Goal: Transaction & Acquisition: Purchase product/service

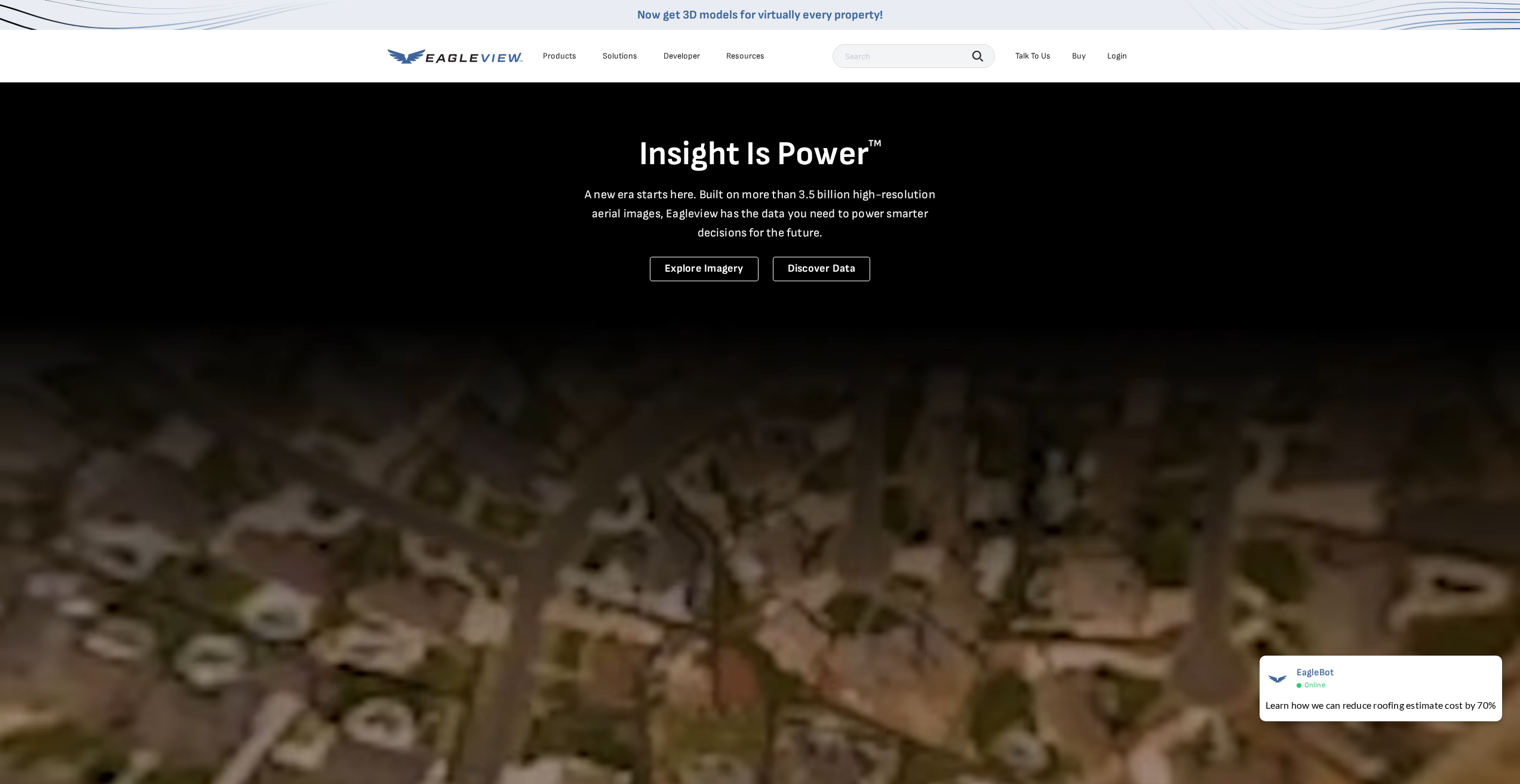
click at [1118, 52] on div "Login" at bounding box center [1117, 56] width 20 height 11
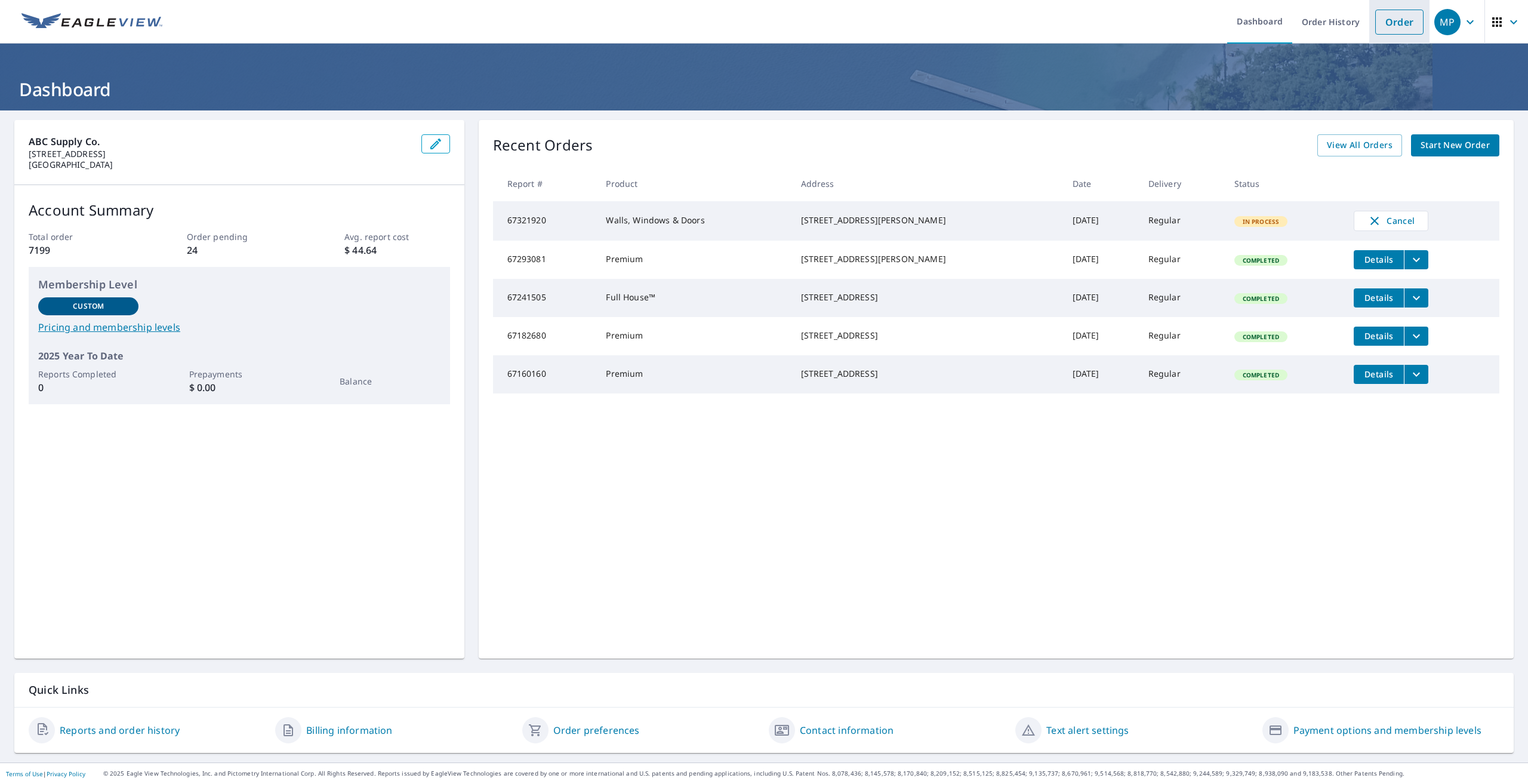
click at [1380, 22] on link "Order" at bounding box center [1399, 22] width 49 height 25
click at [1402, 32] on link "Order" at bounding box center [1399, 22] width 49 height 25
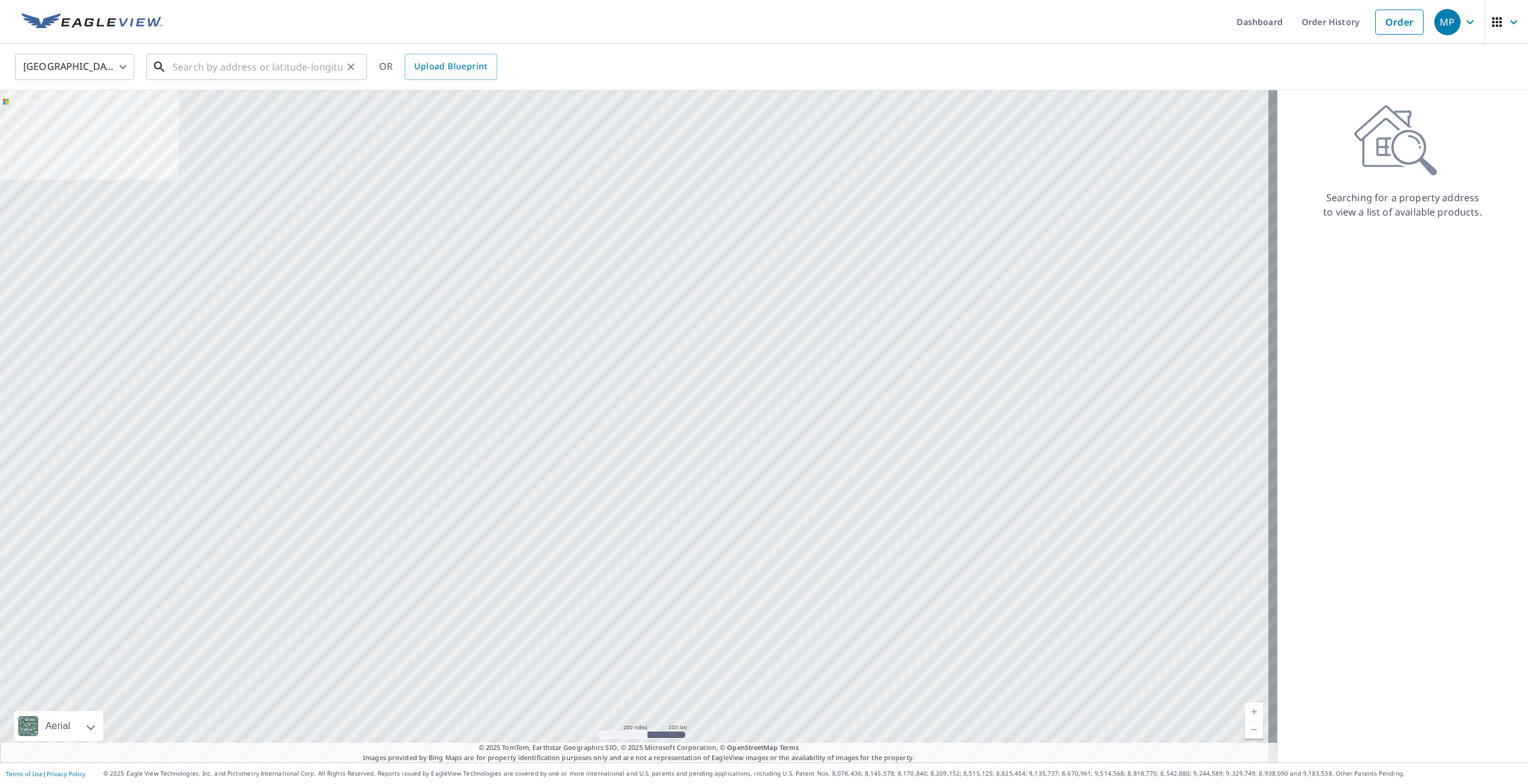
click at [242, 54] on input "text" at bounding box center [257, 66] width 170 height 33
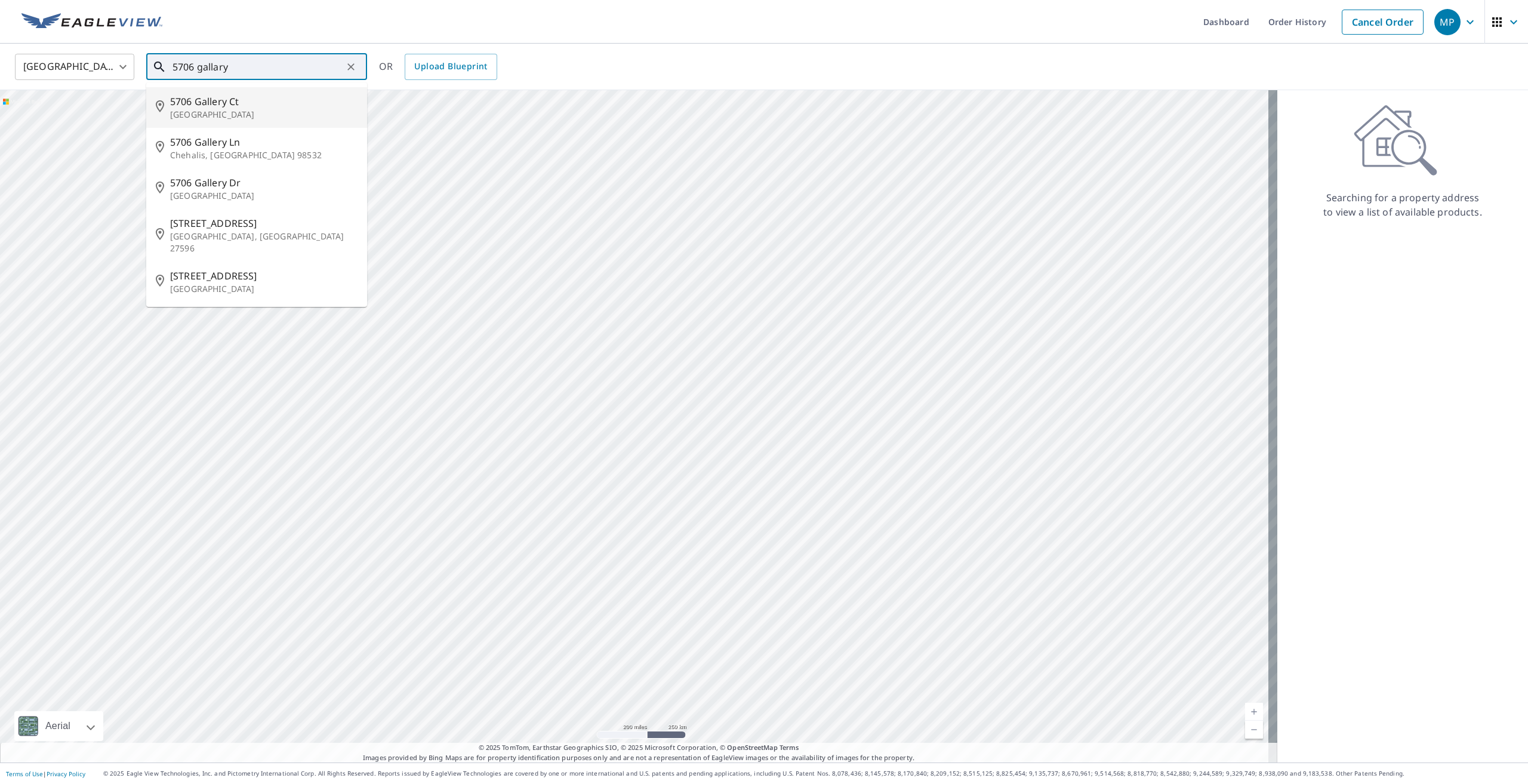
click at [230, 98] on span "5706 Gallery Ct" at bounding box center [264, 101] width 187 height 15
type input "[STREET_ADDRESS]"
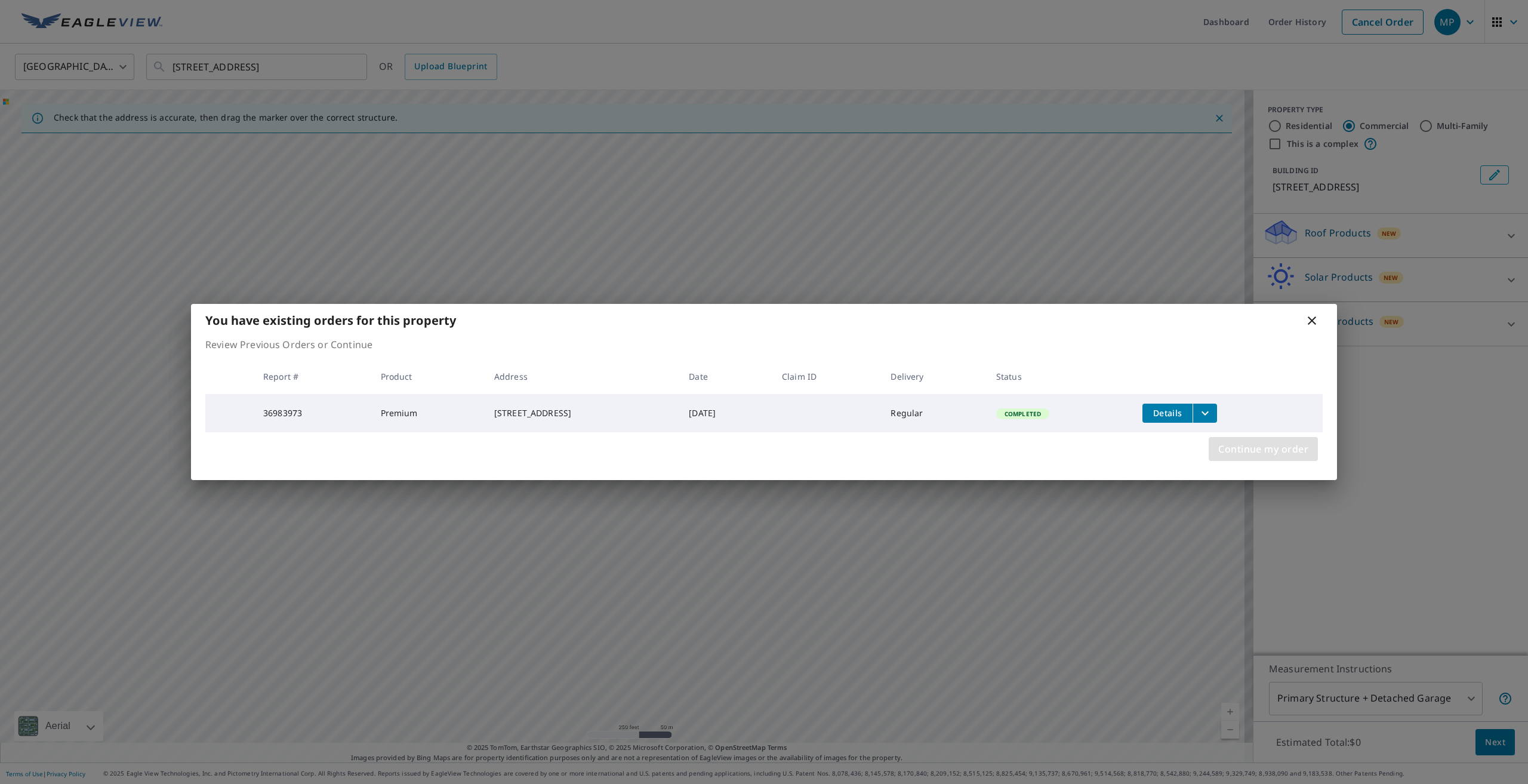
click at [1237, 447] on span "Continue my order" at bounding box center [1263, 449] width 90 height 17
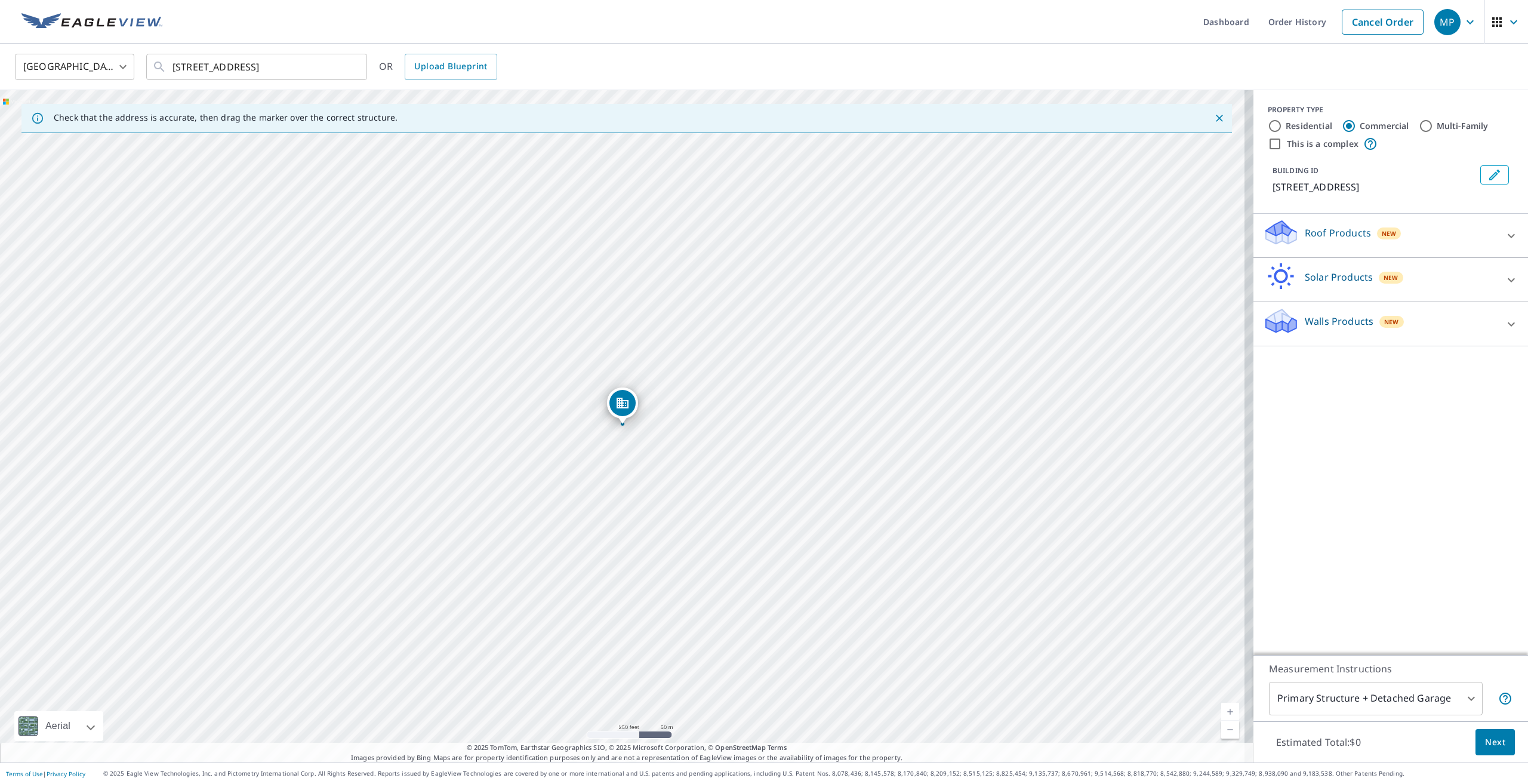
click at [1237, 447] on div "[STREET_ADDRESS]" at bounding box center [627, 426] width 1254 height 672
drag, startPoint x: 796, startPoint y: 486, endPoint x: 708, endPoint y: 480, distance: 88.2
click at [708, 480] on div "[STREET_ADDRESS]" at bounding box center [627, 426] width 1254 height 672
drag, startPoint x: 728, startPoint y: 493, endPoint x: 692, endPoint y: 474, distance: 40.7
click at [692, 474] on div "[STREET_ADDRESS]" at bounding box center [627, 426] width 1254 height 672
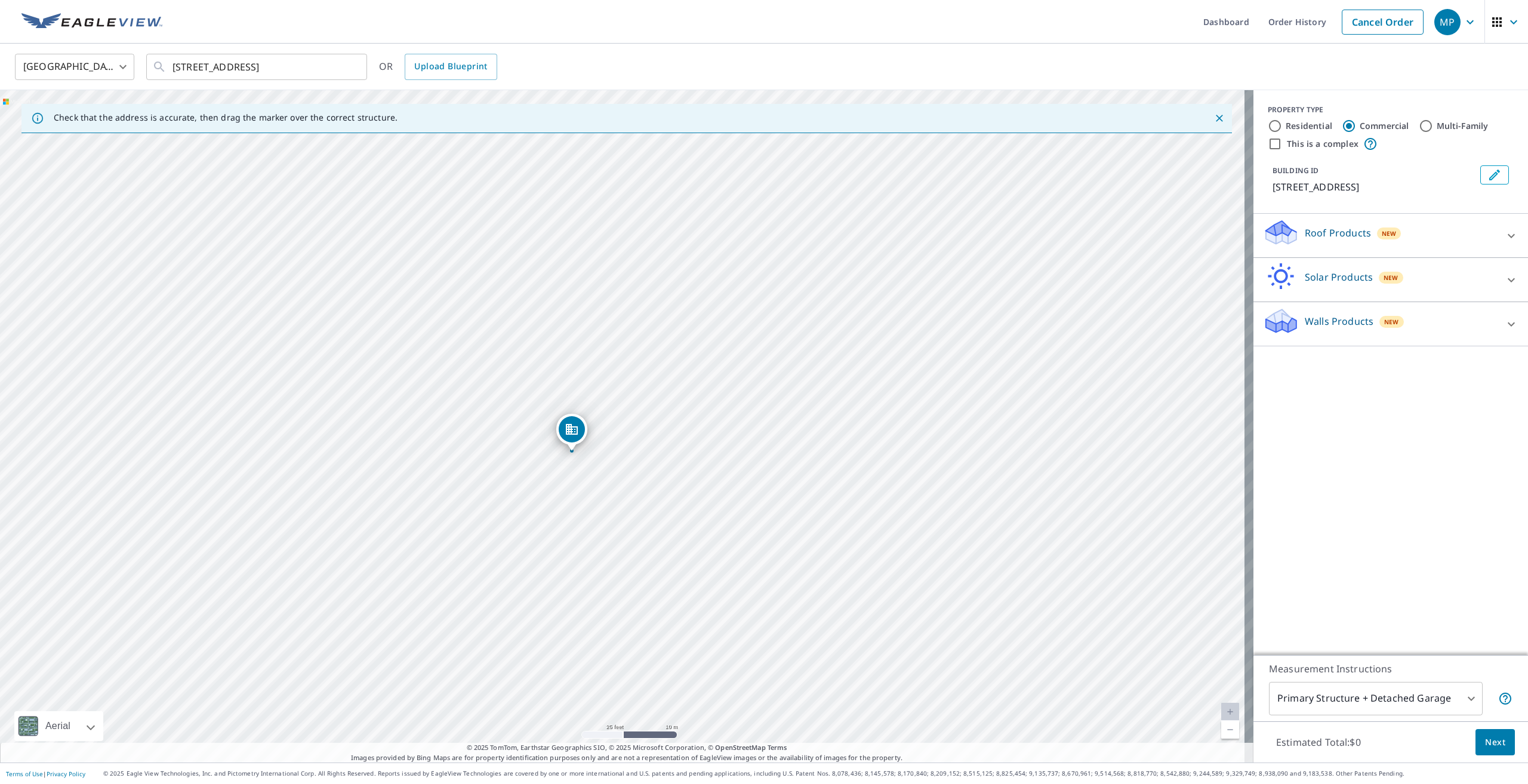
click at [1373, 245] on div "Roof Products New" at bounding box center [1381, 235] width 234 height 34
click at [1286, 125] on label "Residential" at bounding box center [1309, 126] width 46 height 12
click at [1278, 125] on input "Residential" at bounding box center [1275, 126] width 15 height 15
radio input "true"
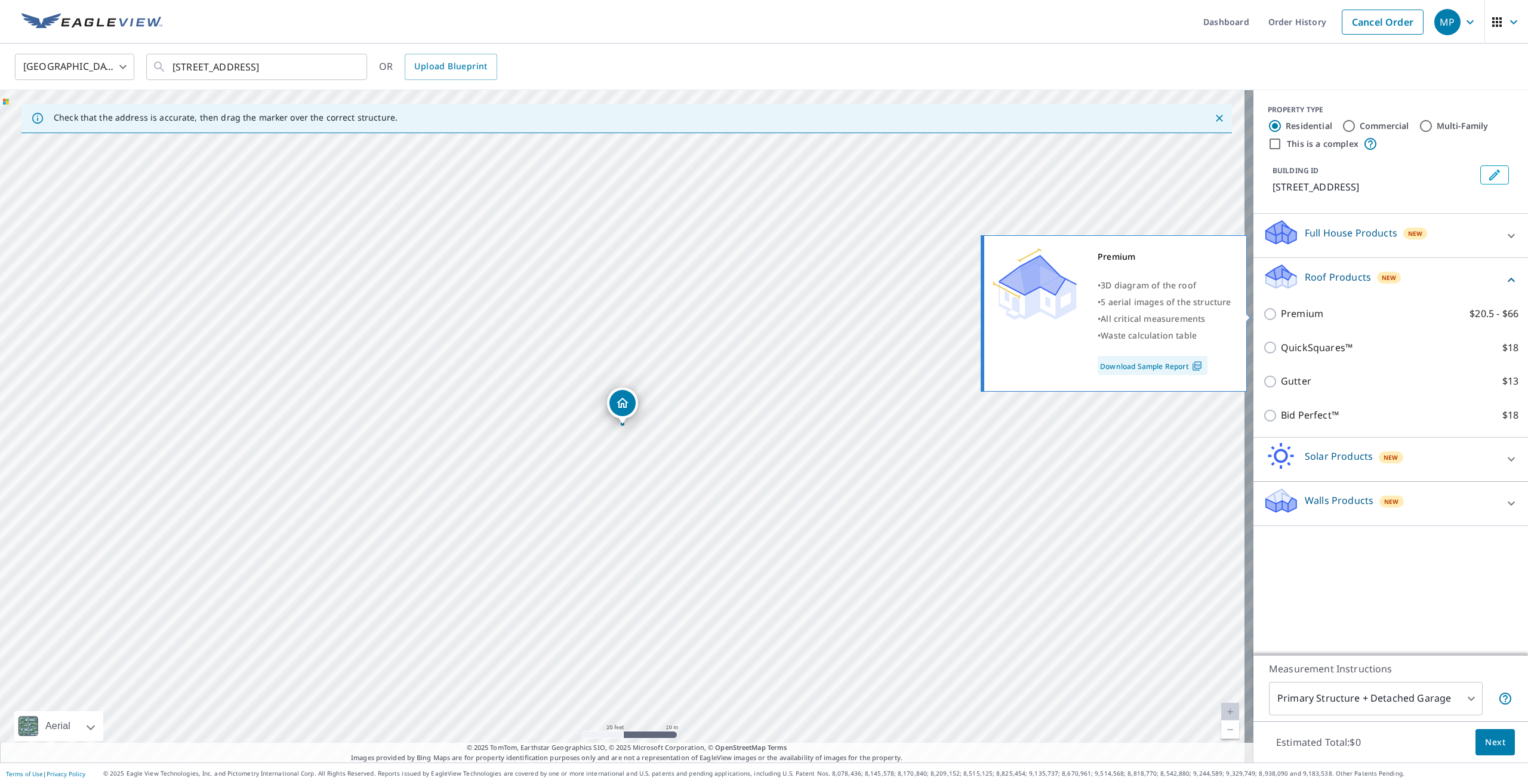
click at [1281, 314] on p "Premium" at bounding box center [1302, 313] width 42 height 15
click at [1272, 314] on input "Premium $20.5 - $66" at bounding box center [1272, 314] width 18 height 15
checkbox input "true"
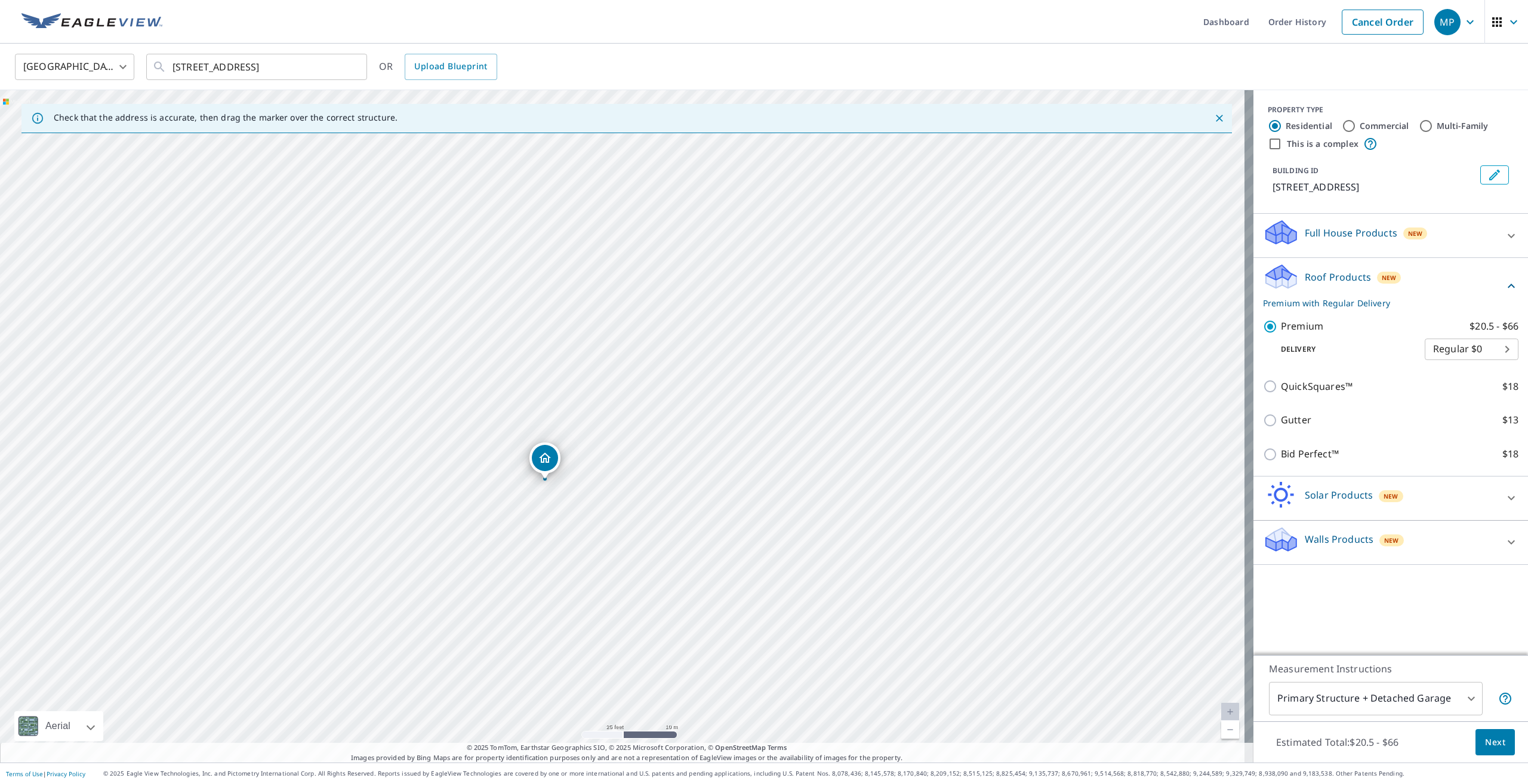
drag, startPoint x: 761, startPoint y: 432, endPoint x: 684, endPoint y: 486, distance: 94.0
click at [684, 486] on div "5706 Gallery Ct West Des Moines, IA 50266" at bounding box center [627, 426] width 1254 height 672
drag, startPoint x: 705, startPoint y: 494, endPoint x: 681, endPoint y: 529, distance: 42.4
click at [681, 529] on div "5706 Gallery Ct West Des Moines, IA 50266" at bounding box center [627, 426] width 1254 height 672
drag, startPoint x: 692, startPoint y: 605, endPoint x: 654, endPoint y: 530, distance: 84.1
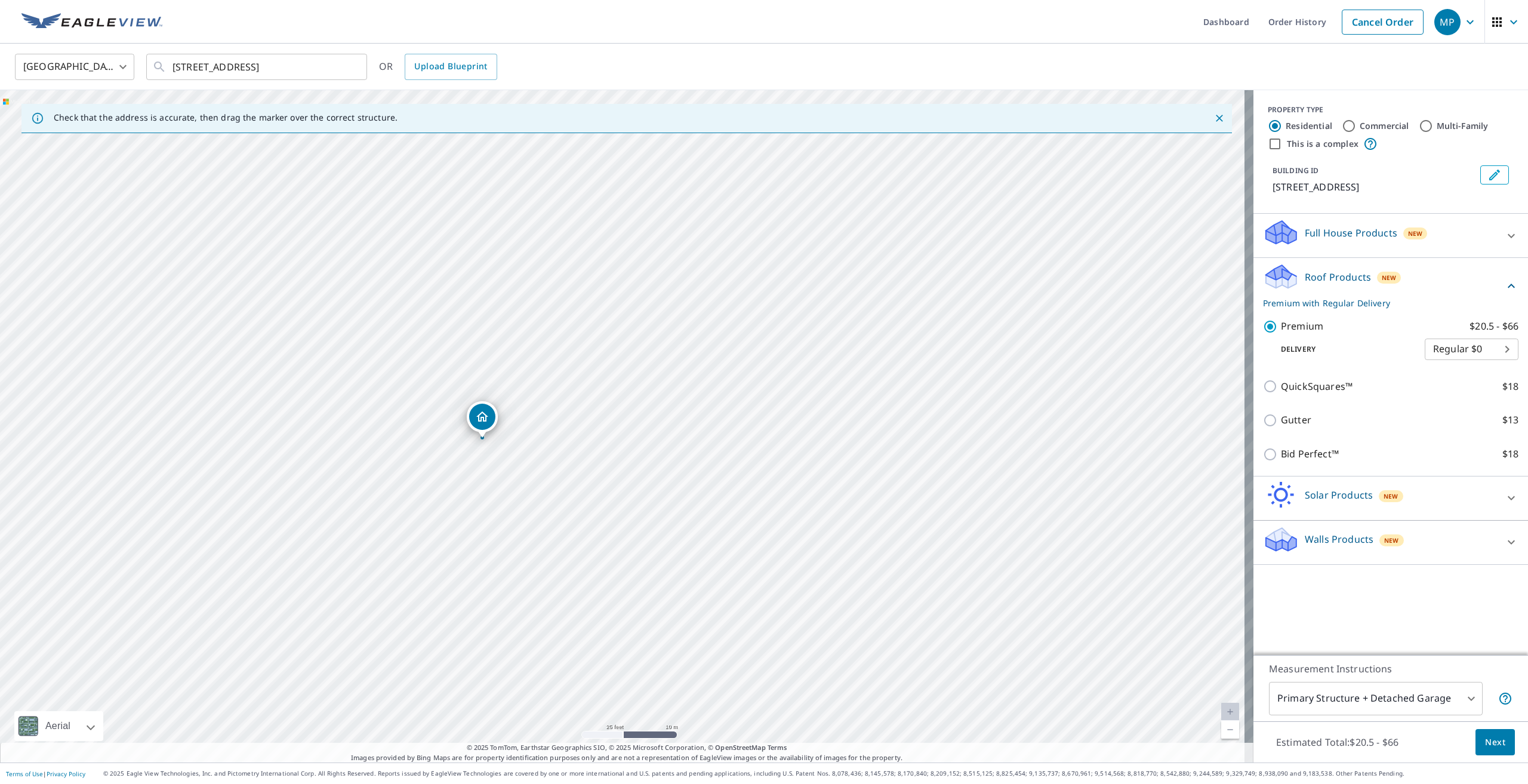
click at [654, 530] on div "5706 Gallery Ct West Des Moines, IA 50266" at bounding box center [627, 426] width 1254 height 672
click at [1376, 695] on body "MP MP Dashboard Order History Cancel Order MP United States US ​ 5706 Gallery C…" at bounding box center [764, 392] width 1528 height 784
click at [1399, 685] on li "Primary Structure + Detached Garage" at bounding box center [1367, 695] width 214 height 22
click at [1496, 749] on button "Next" at bounding box center [1495, 742] width 39 height 27
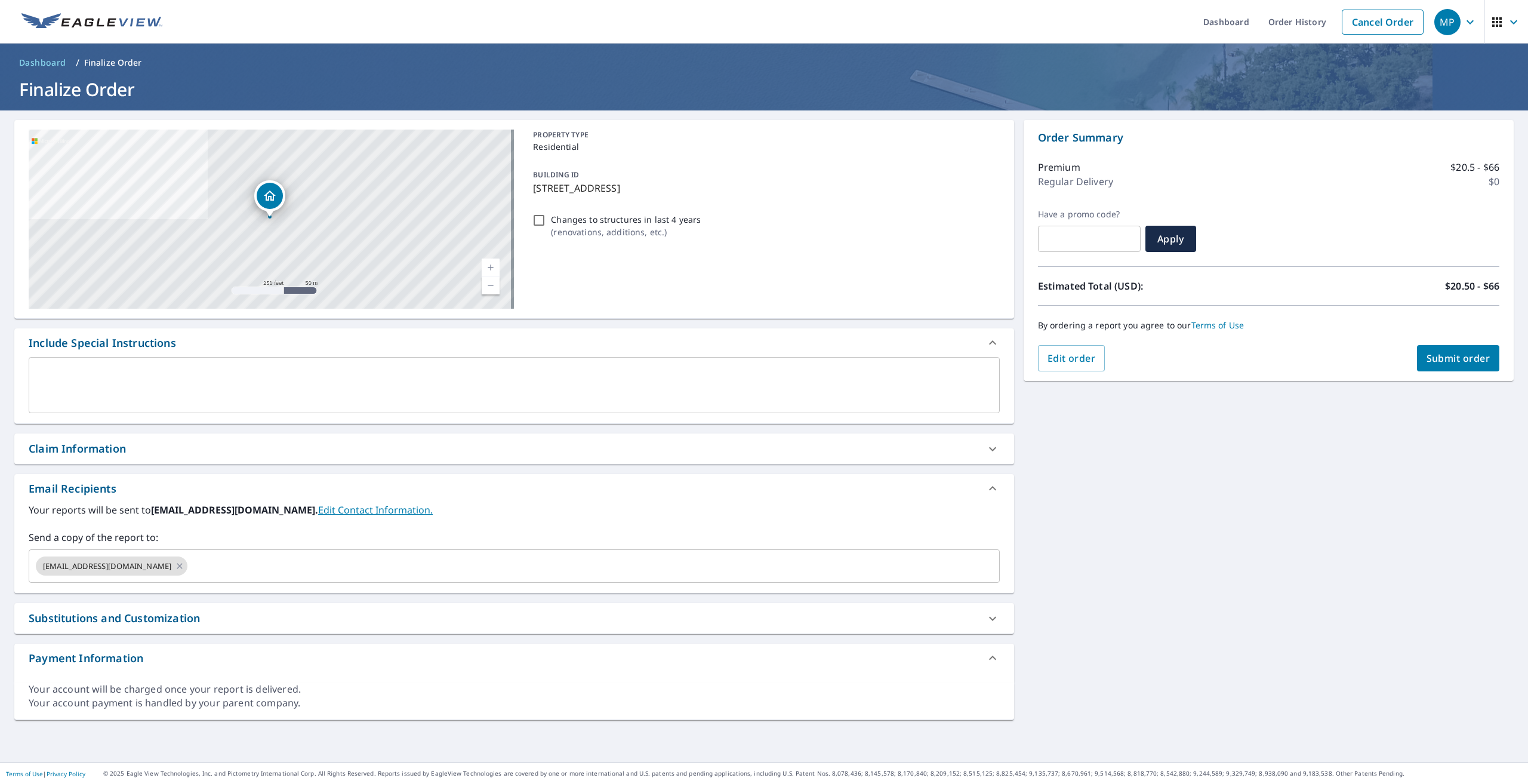
click at [243, 391] on textarea at bounding box center [514, 385] width 954 height 34
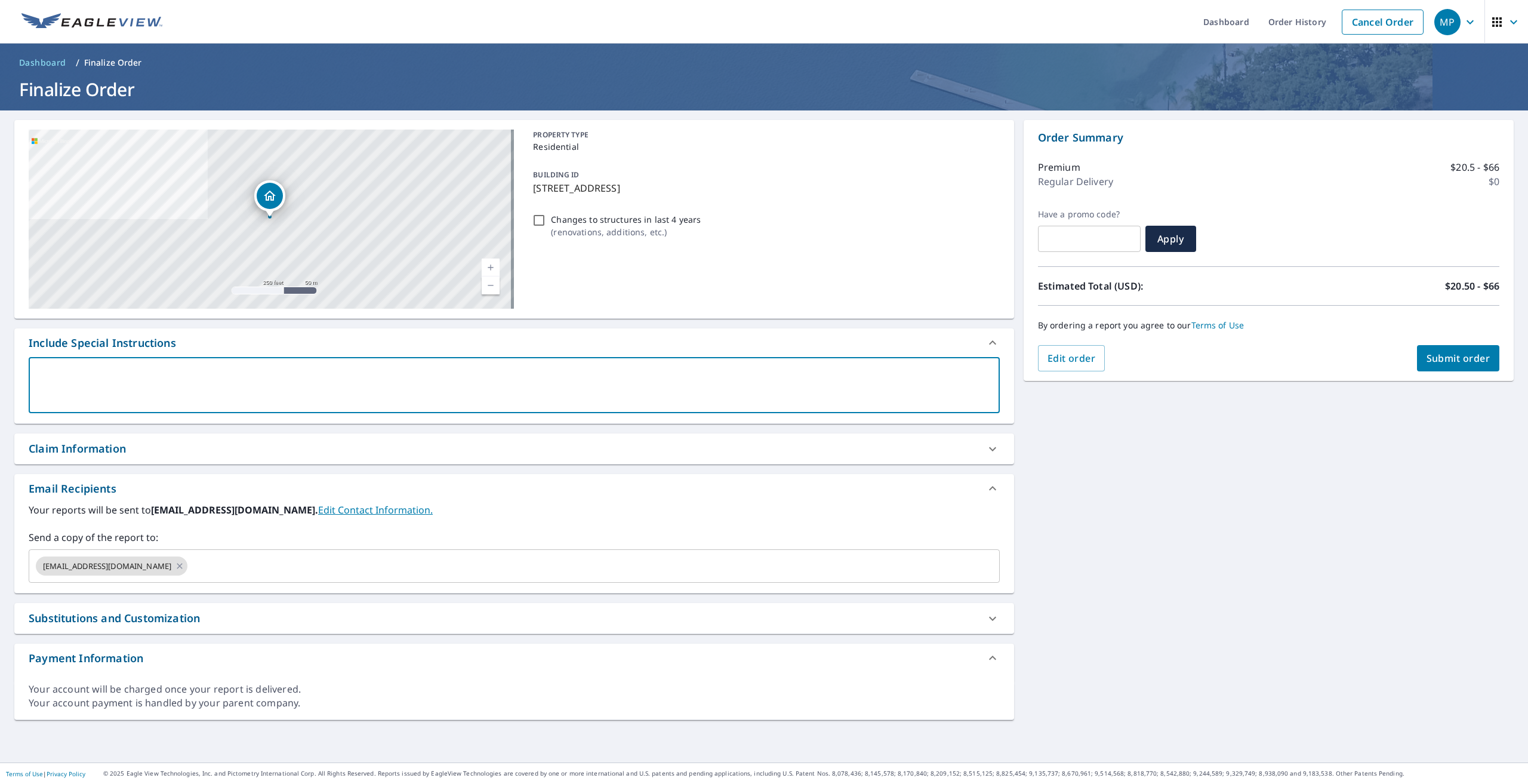
type textarea "n"
type textarea "x"
type textarea "ne"
type textarea "x"
type textarea "nee"
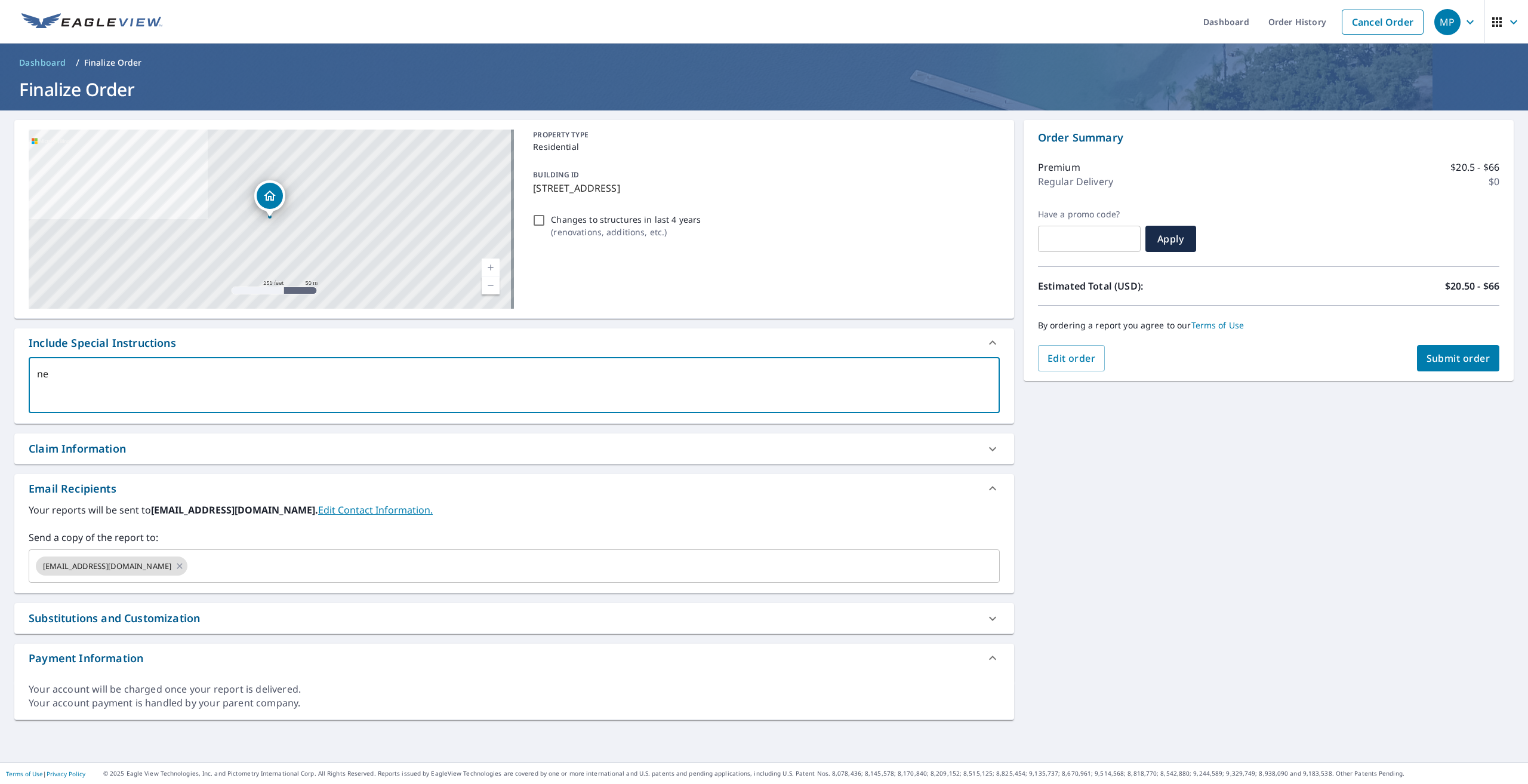
type textarea "x"
type textarea "need"
type textarea "x"
type textarea "need"
type textarea "x"
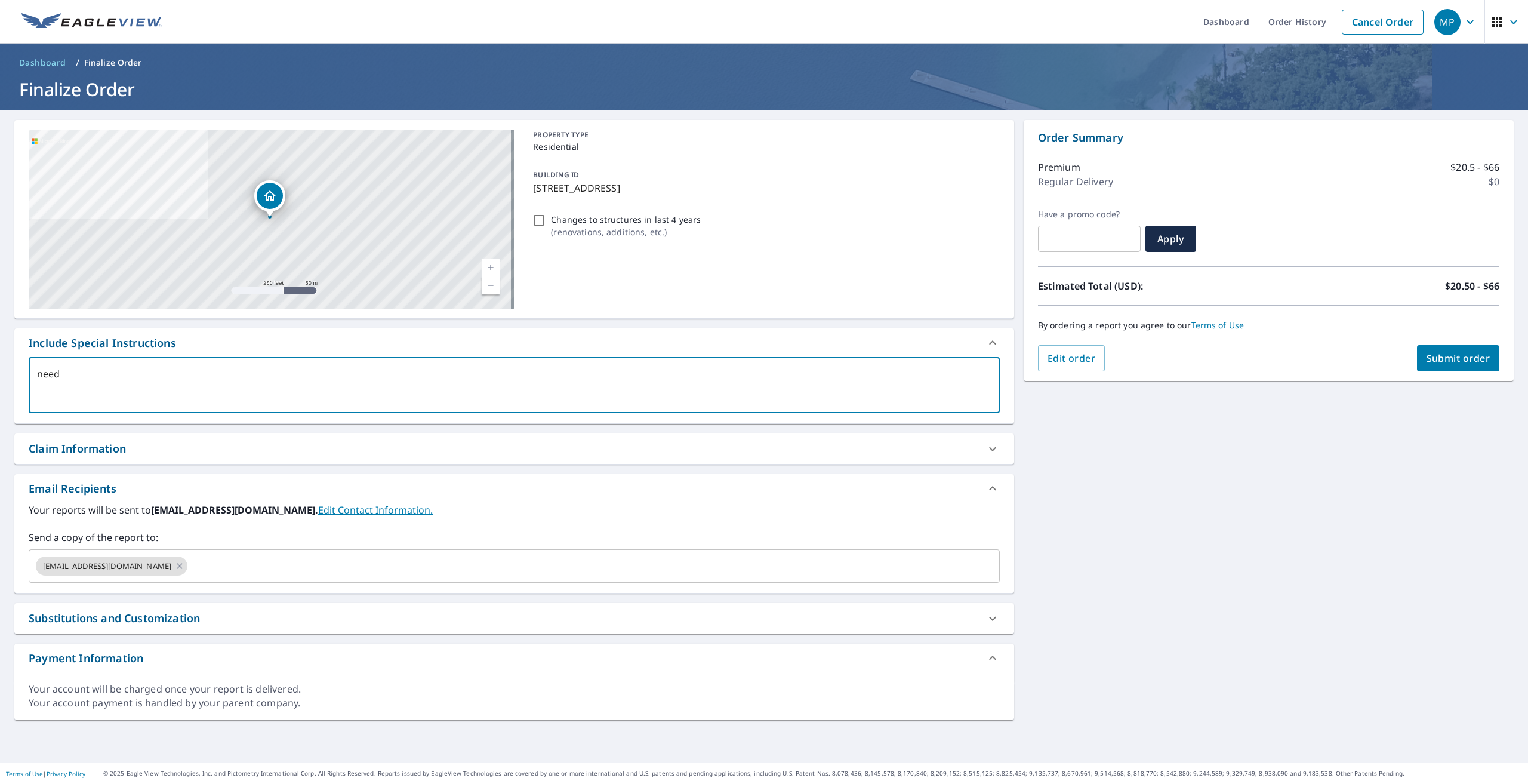
type textarea "need i"
type textarea "x"
type textarea "need it"
type textarea "x"
type textarea "need ito"
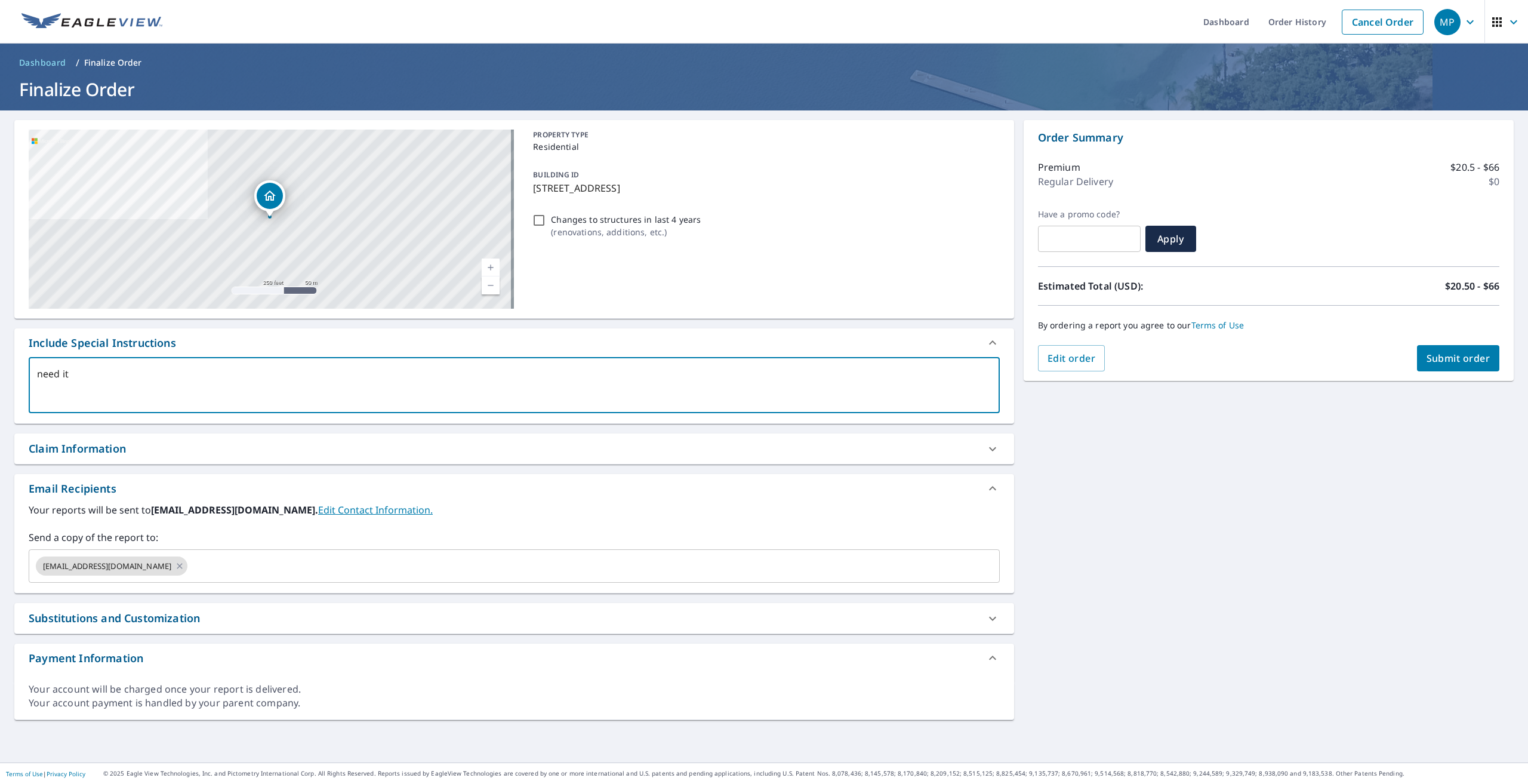
type textarea "x"
type textarea "need it"
type textarea "x"
type textarea "need i"
type textarea "x"
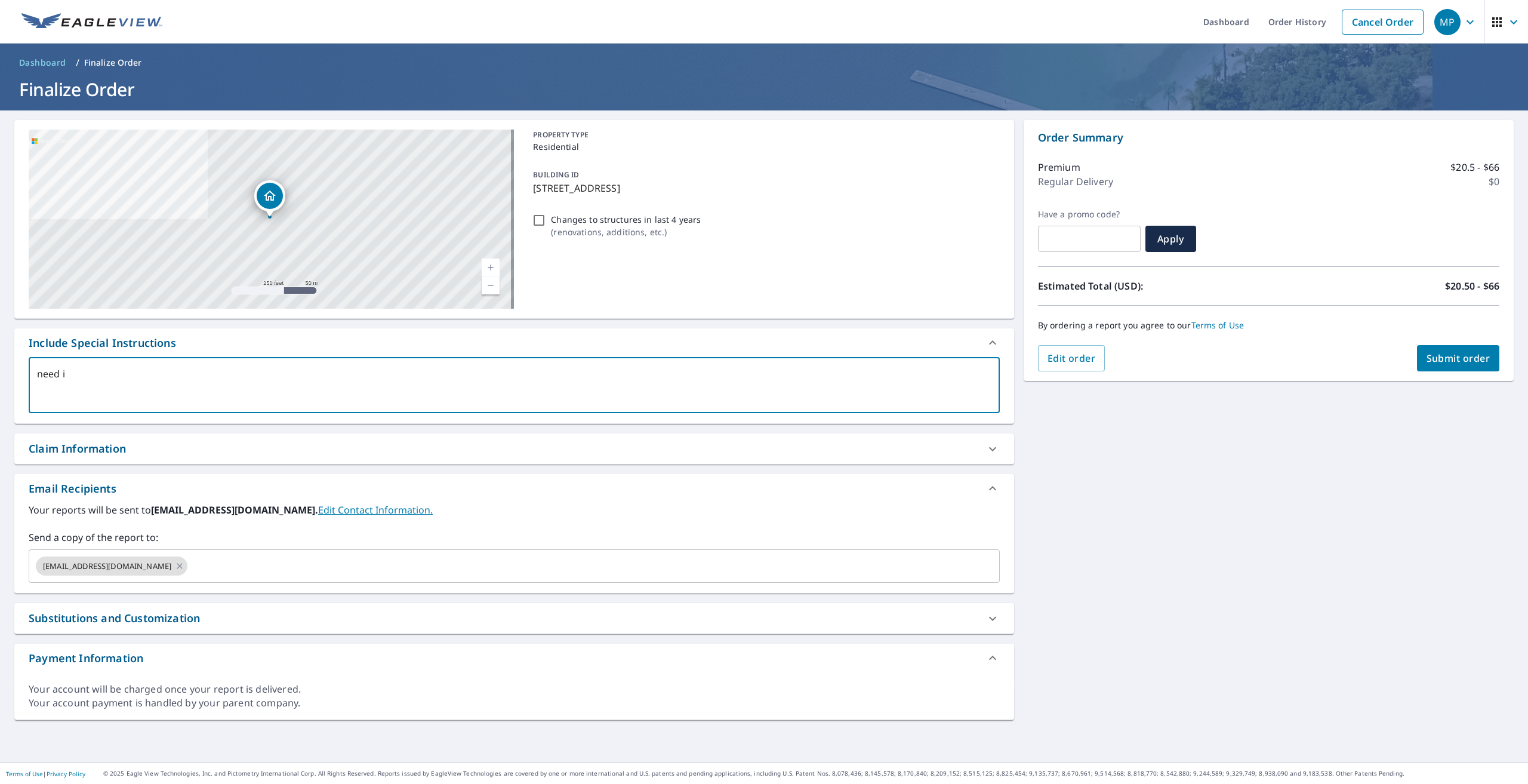
type textarea "need"
type textarea "x"
type textarea "need t"
type textarea "x"
type textarea "need to"
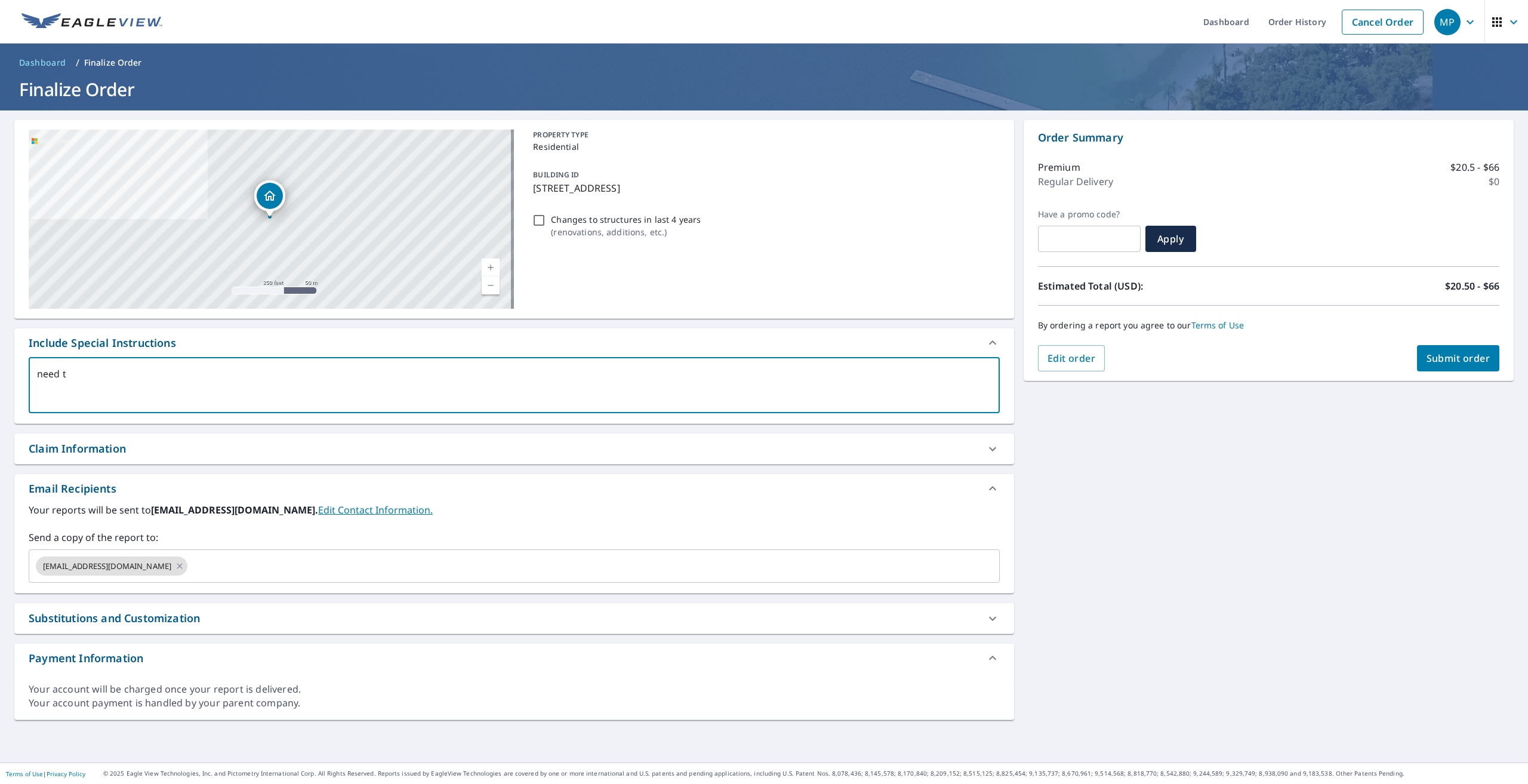
type textarea "x"
type textarea "need to"
type textarea "x"
type textarea "need to i"
type textarea "x"
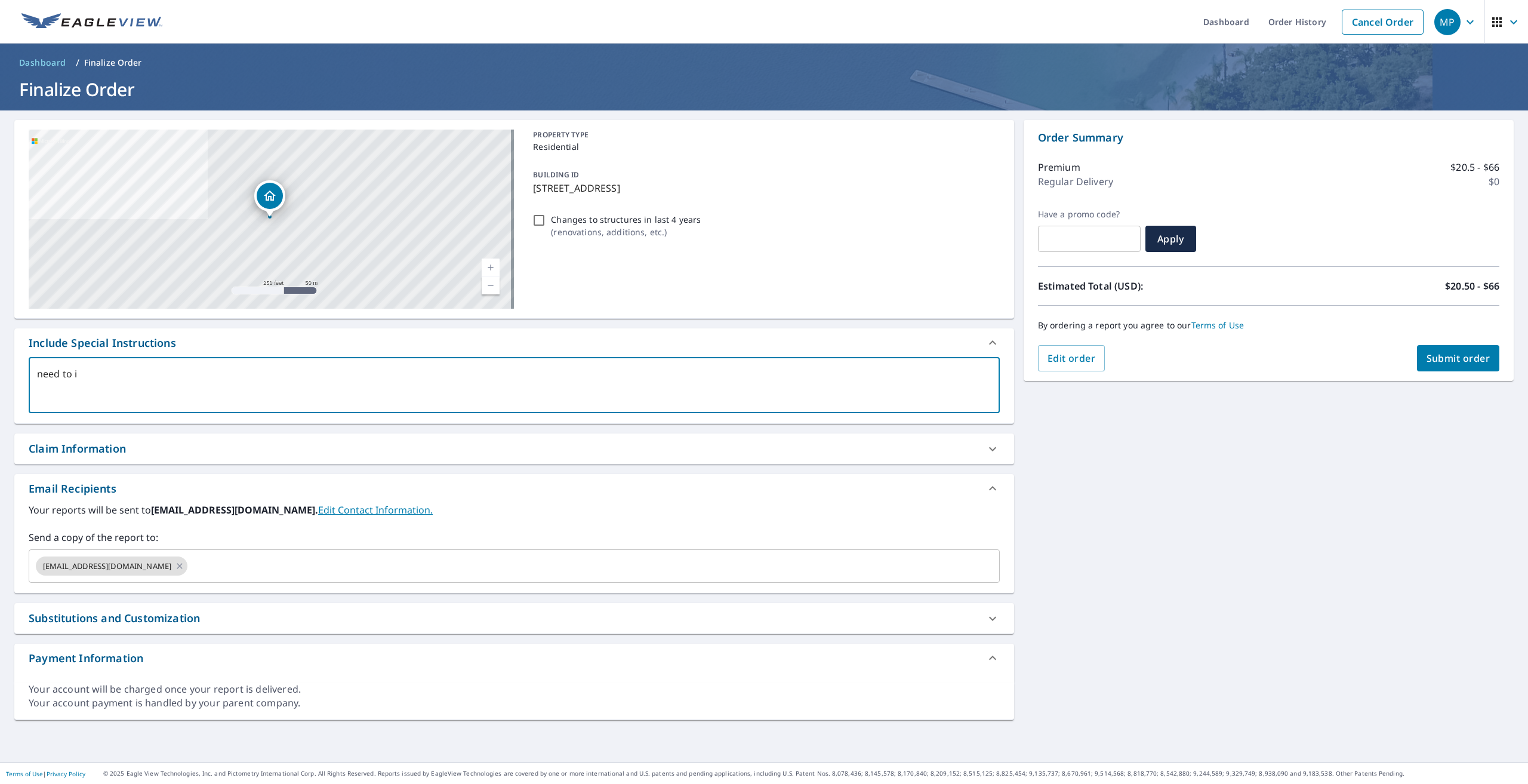
type textarea "need to in"
type textarea "x"
type textarea "need to inc"
type textarea "x"
type textarea "need to incl"
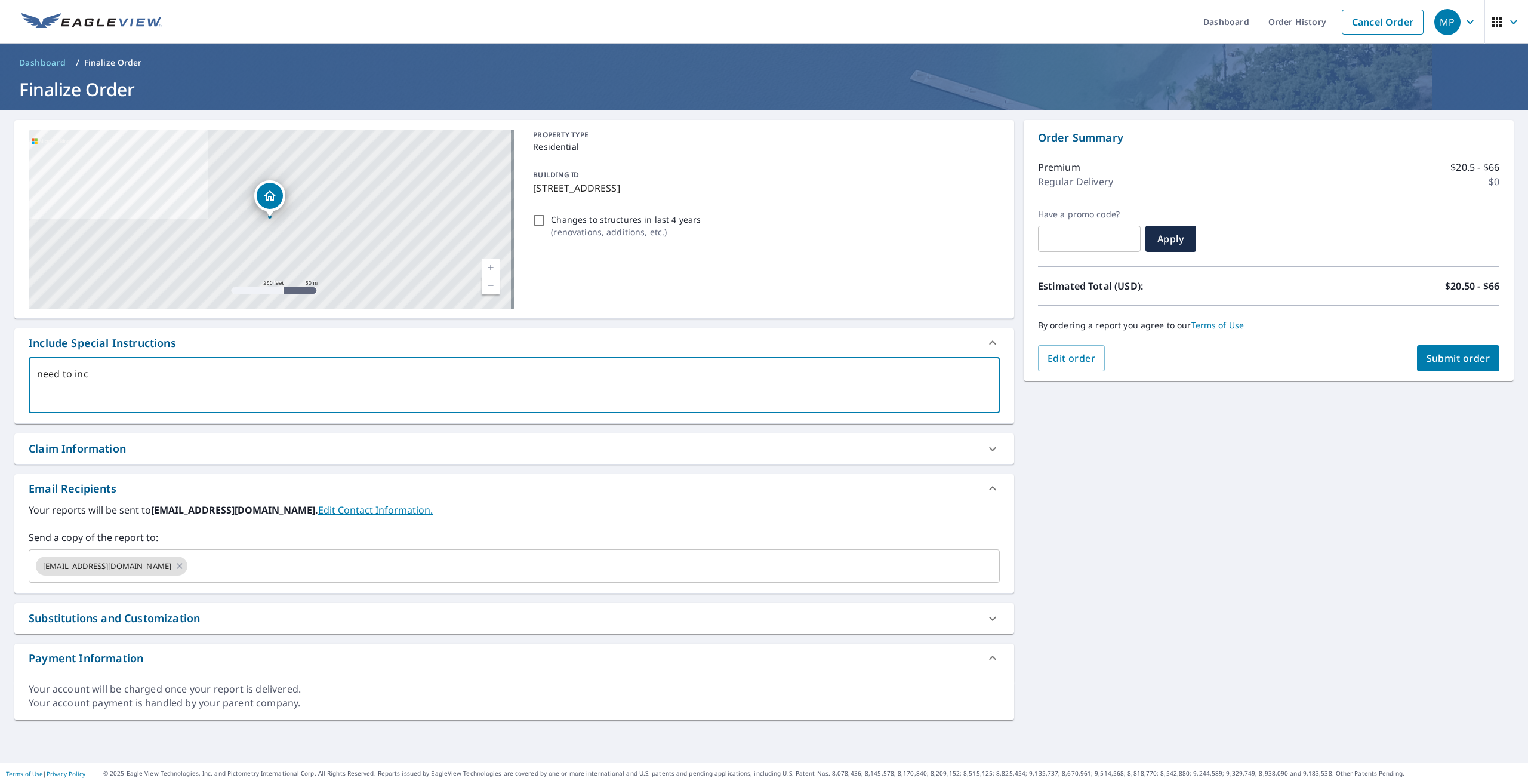
type textarea "x"
type textarea "need to inclu"
type textarea "x"
type textarea "need to includ"
type textarea "x"
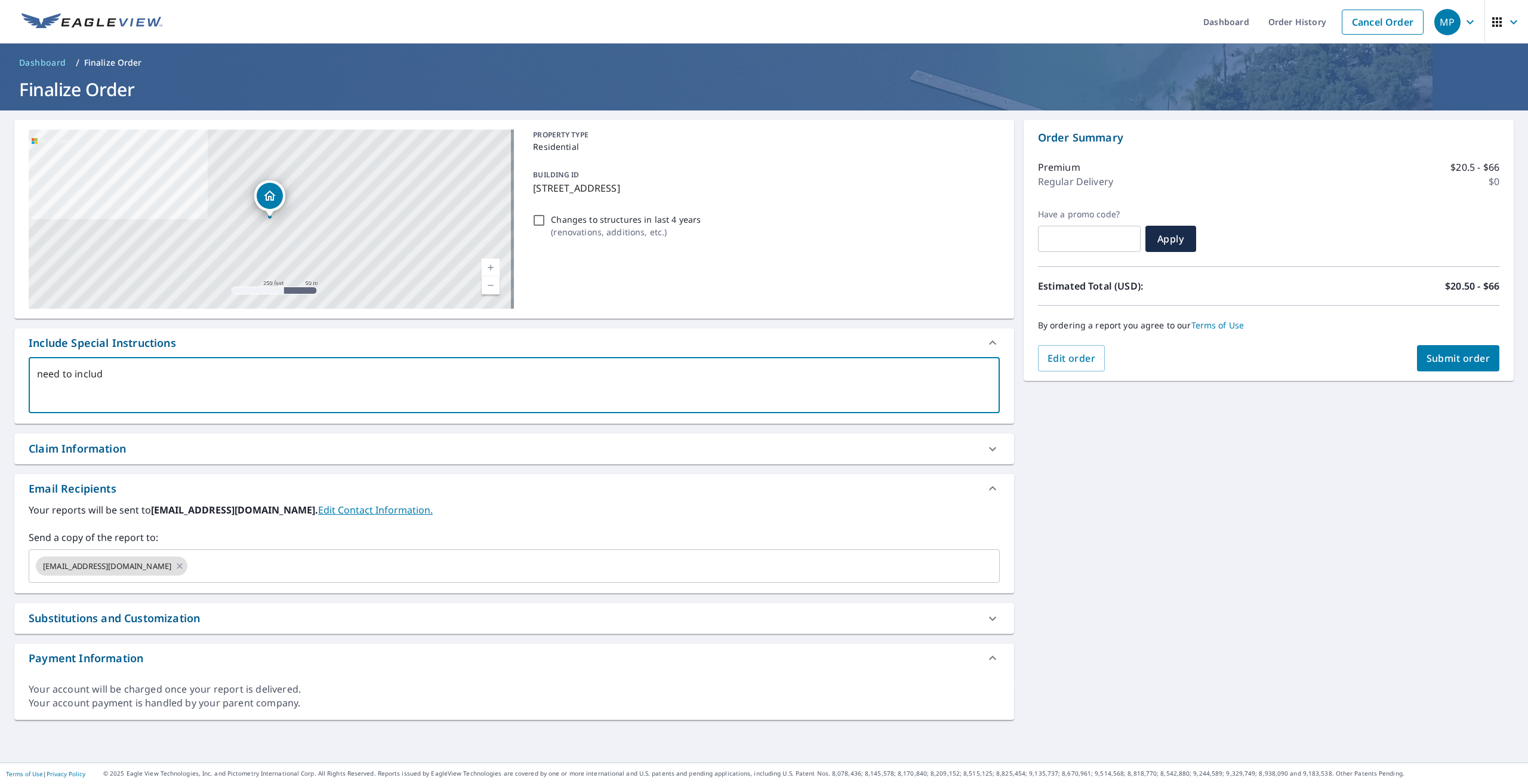
type textarea "need to include"
type textarea "x"
type textarea "need to include"
type textarea "x"
type textarea "need to include i"
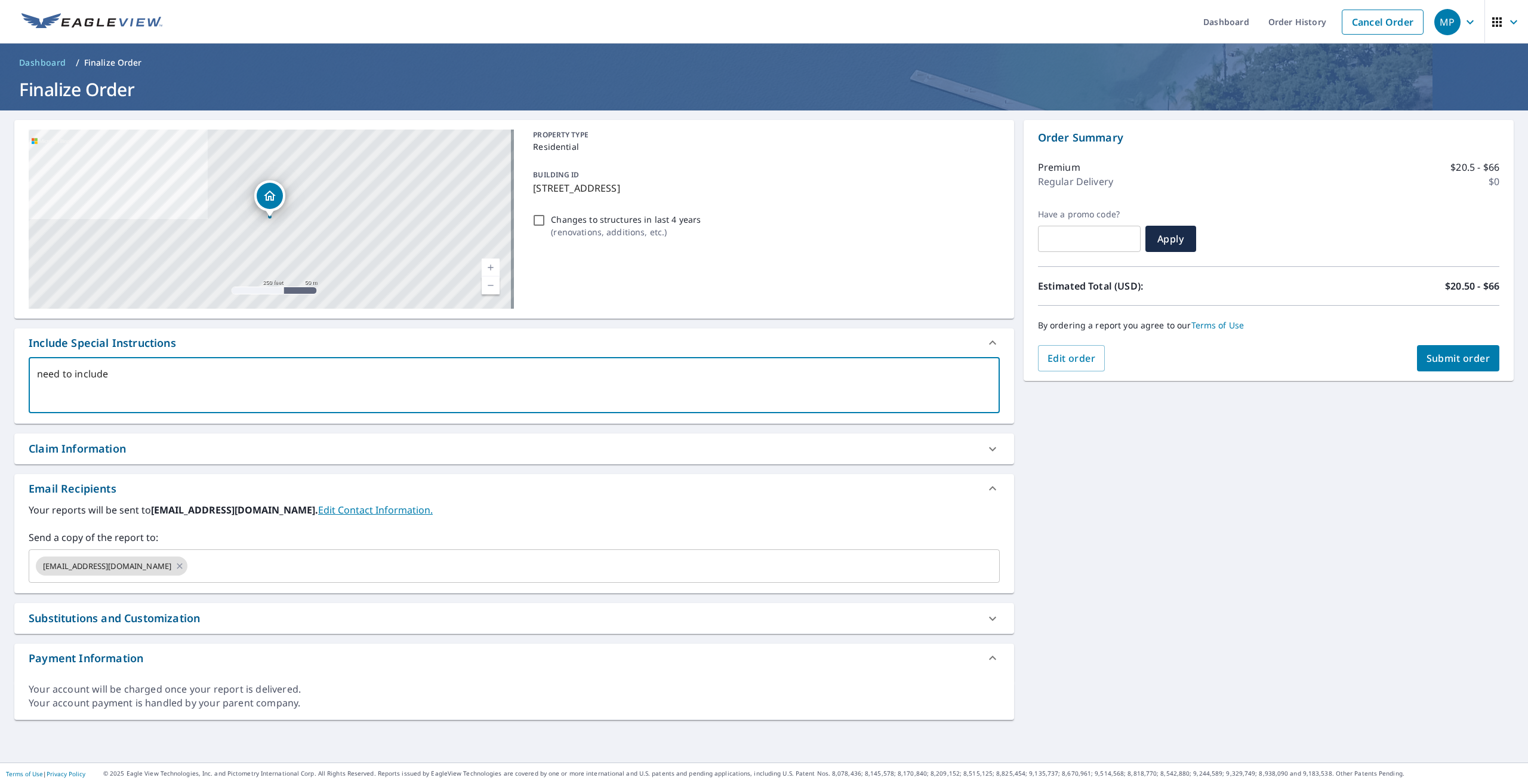
type textarea "x"
type textarea "need to include in"
type textarea "x"
type textarea "need to include int"
type textarea "x"
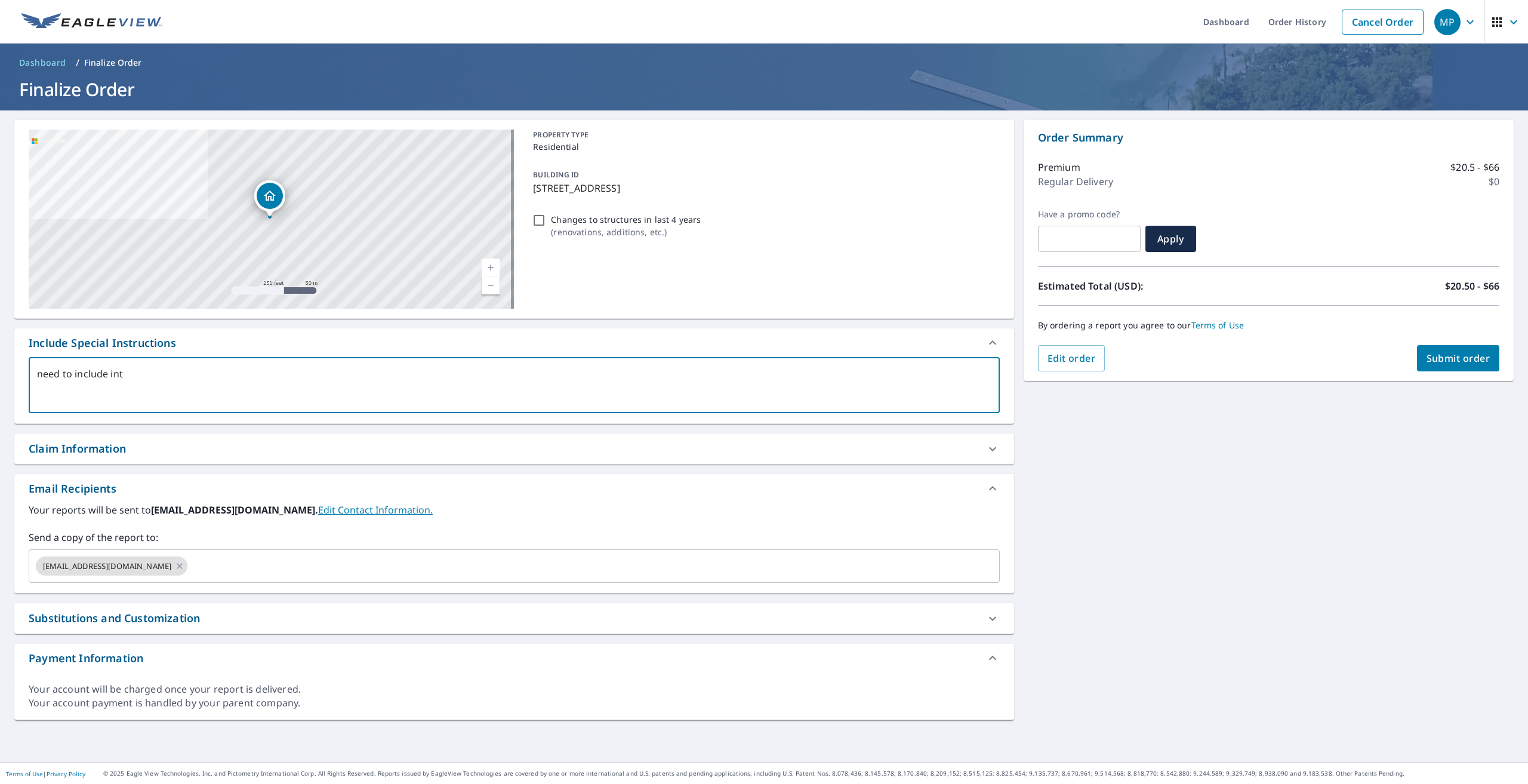
type textarea "need to include inti"
type textarea "x"
type textarea "need to include intir"
type textarea "x"
type textarea "need to include intire"
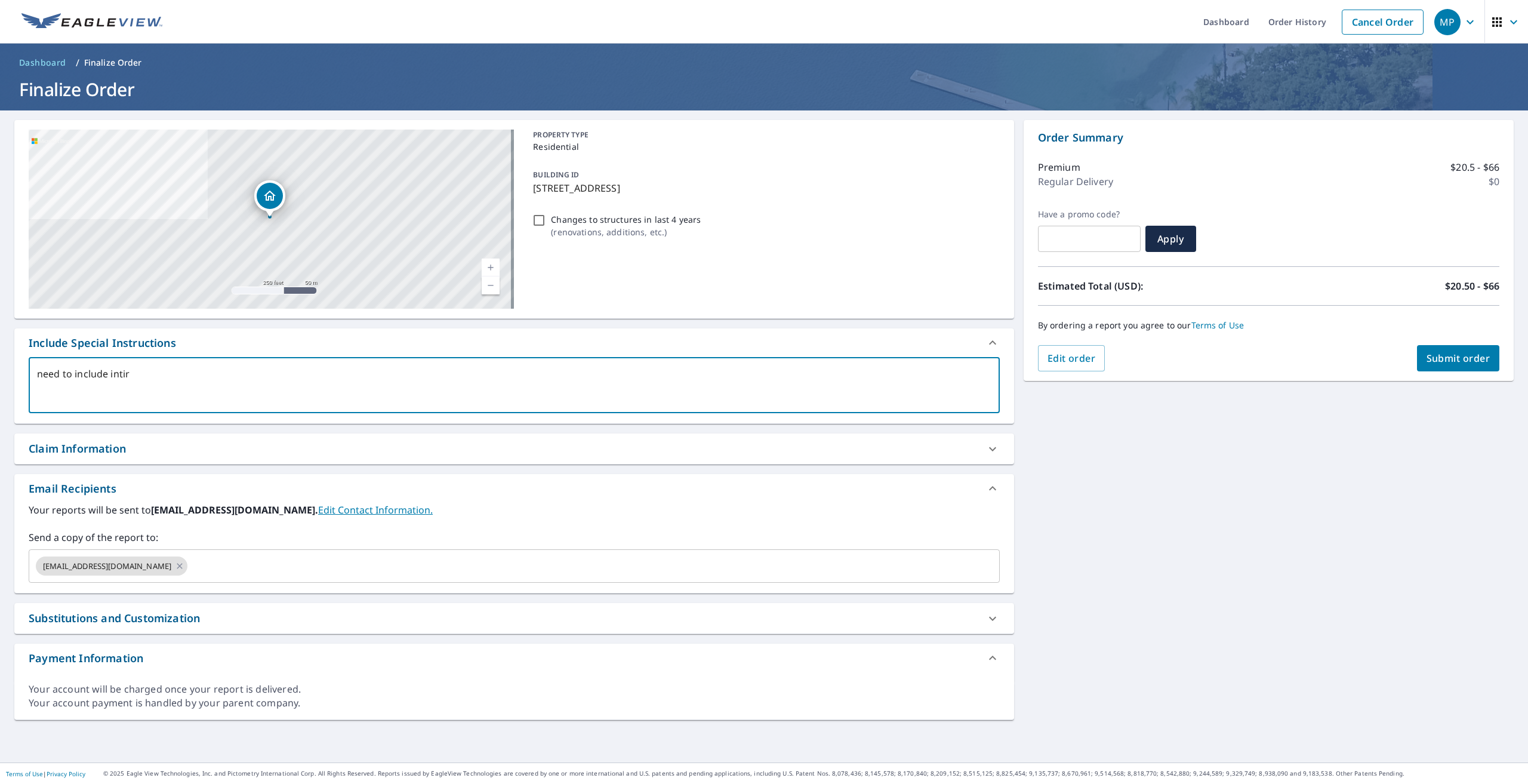
type textarea "x"
type textarea "need to include intire"
type textarea "x"
type textarea "need to include intire"
type textarea "x"
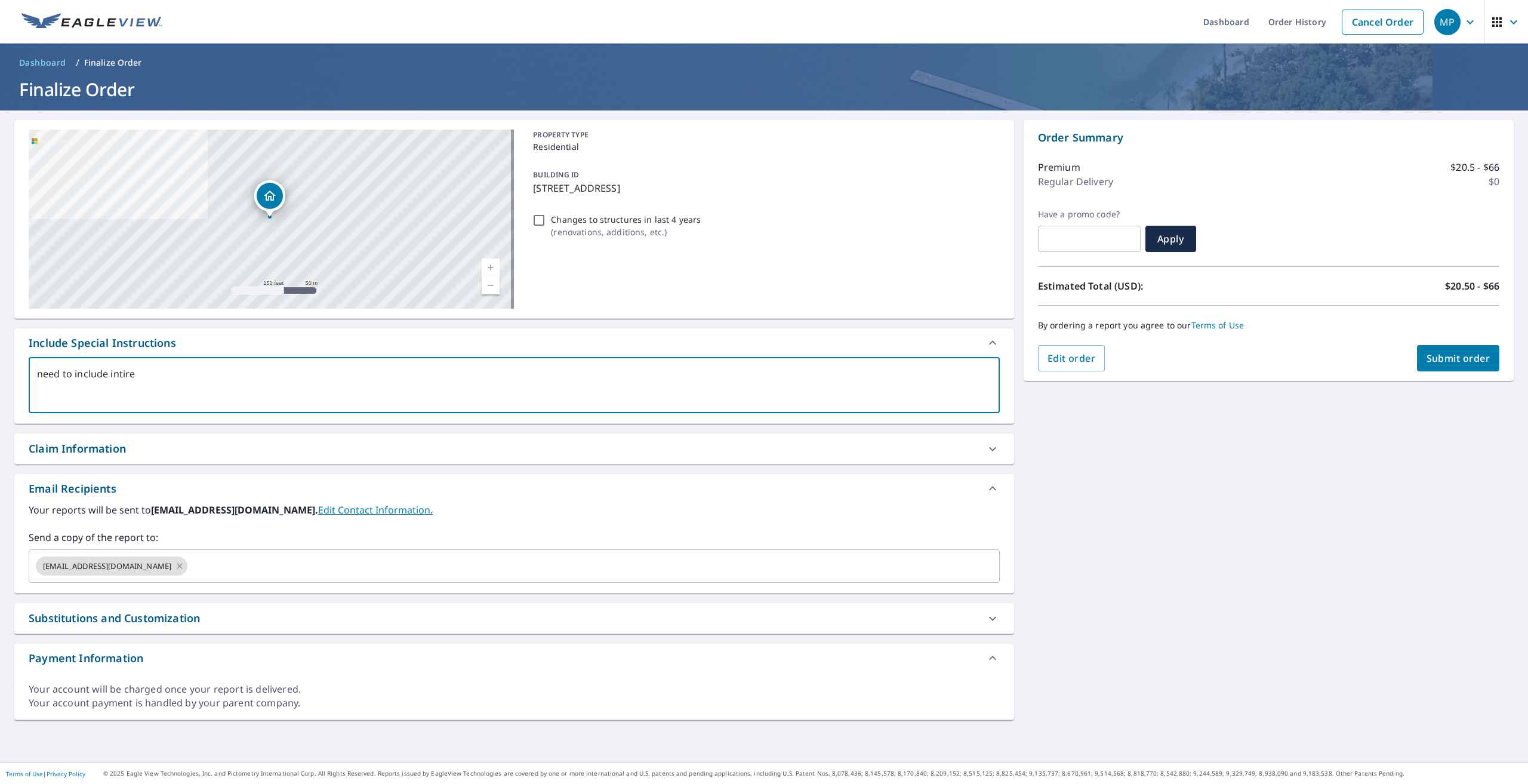
type textarea "need to include intir"
type textarea "x"
type textarea "need to include inti"
type textarea "x"
type textarea "need to include int"
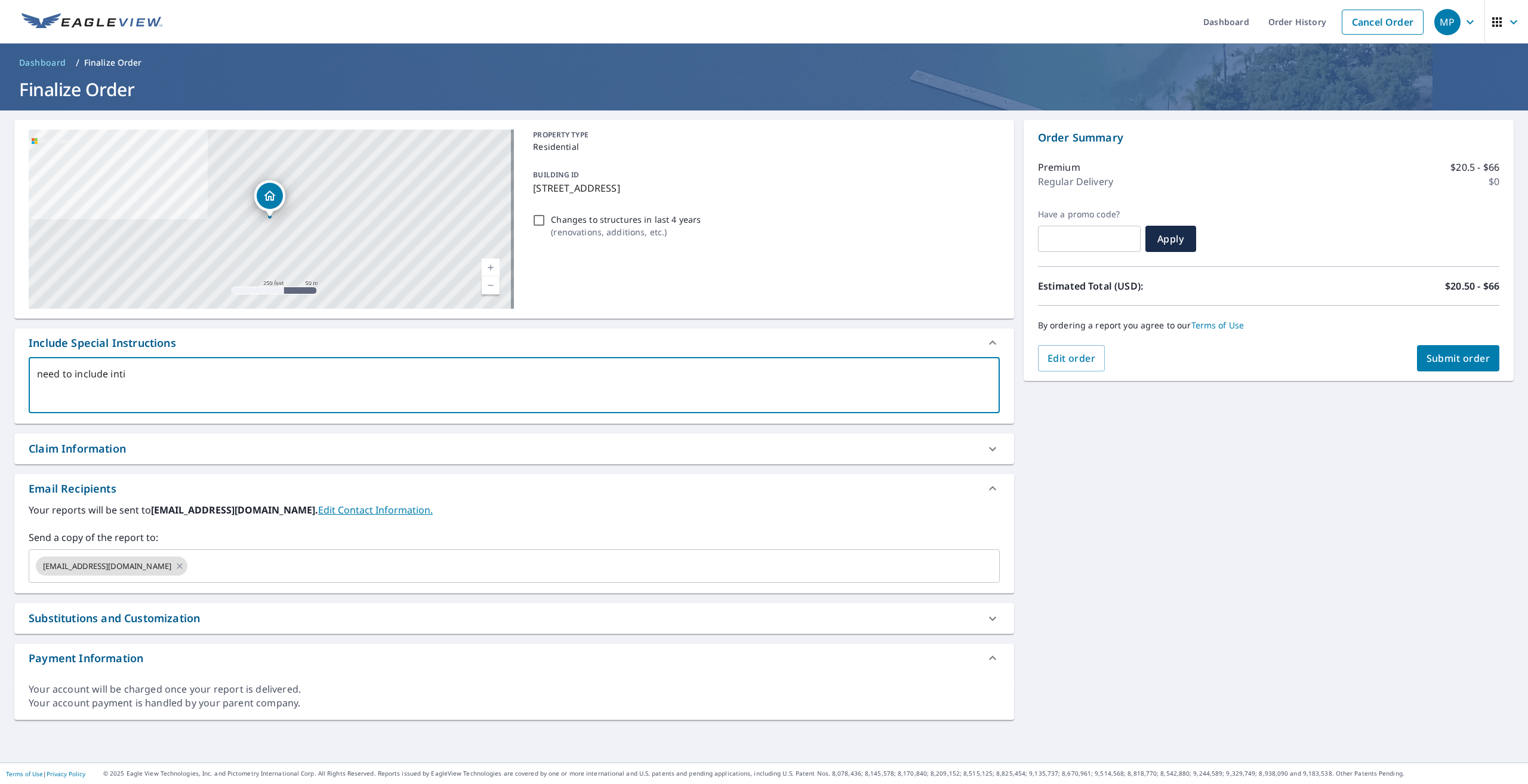
type textarea "x"
type textarea "need to include in"
type textarea "x"
type textarea "need to include i"
type textarea "x"
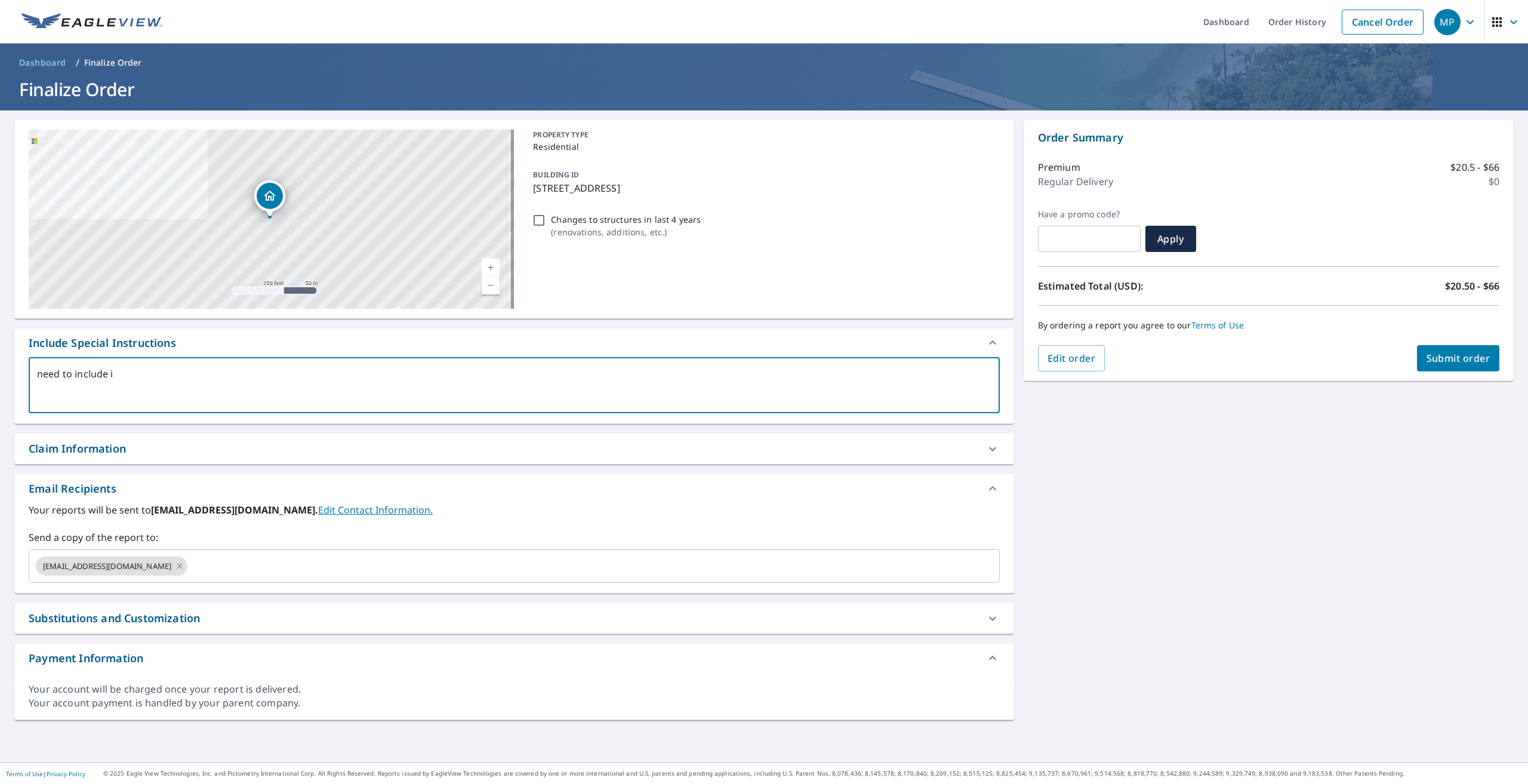
type textarea "need to include"
type textarea "x"
type textarea "need to include e"
type textarea "x"
type textarea "need to include en"
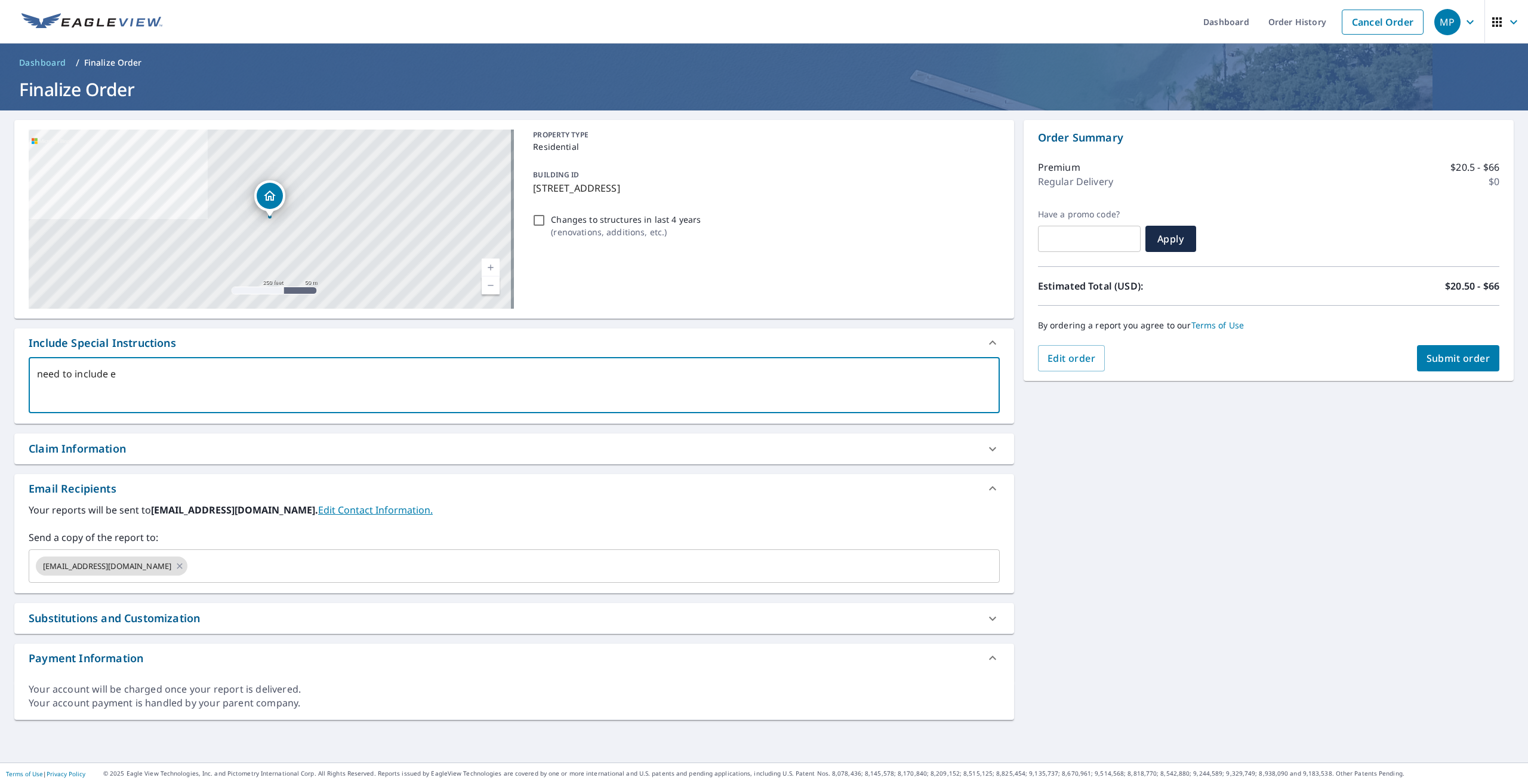
type textarea "x"
type textarea "need to include ent"
type textarea "x"
type textarea "need to include enti"
type textarea "x"
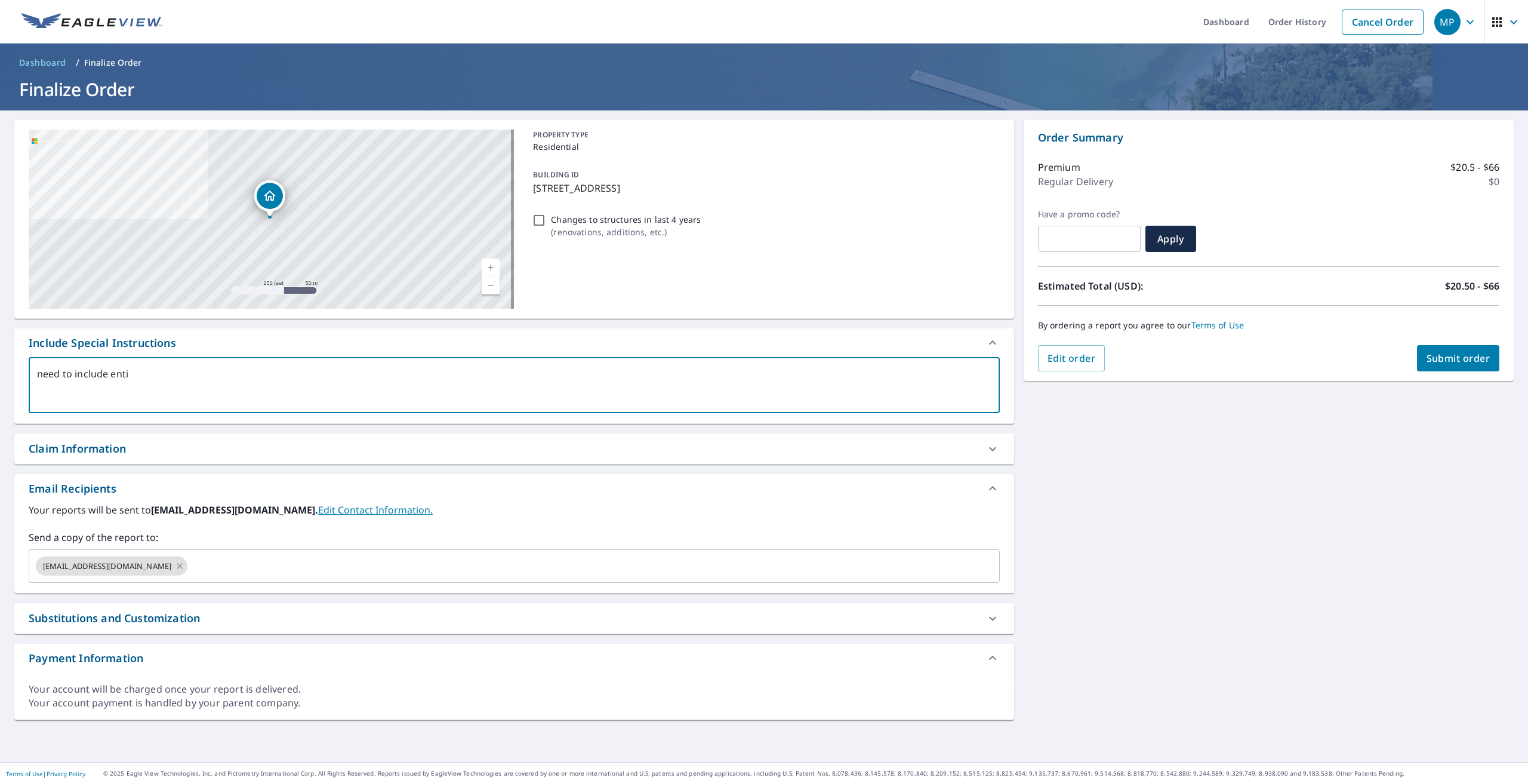
type textarea "need to include entir"
type textarea "x"
type textarea "need to include entire"
type textarea "x"
type textarea "need to include entire"
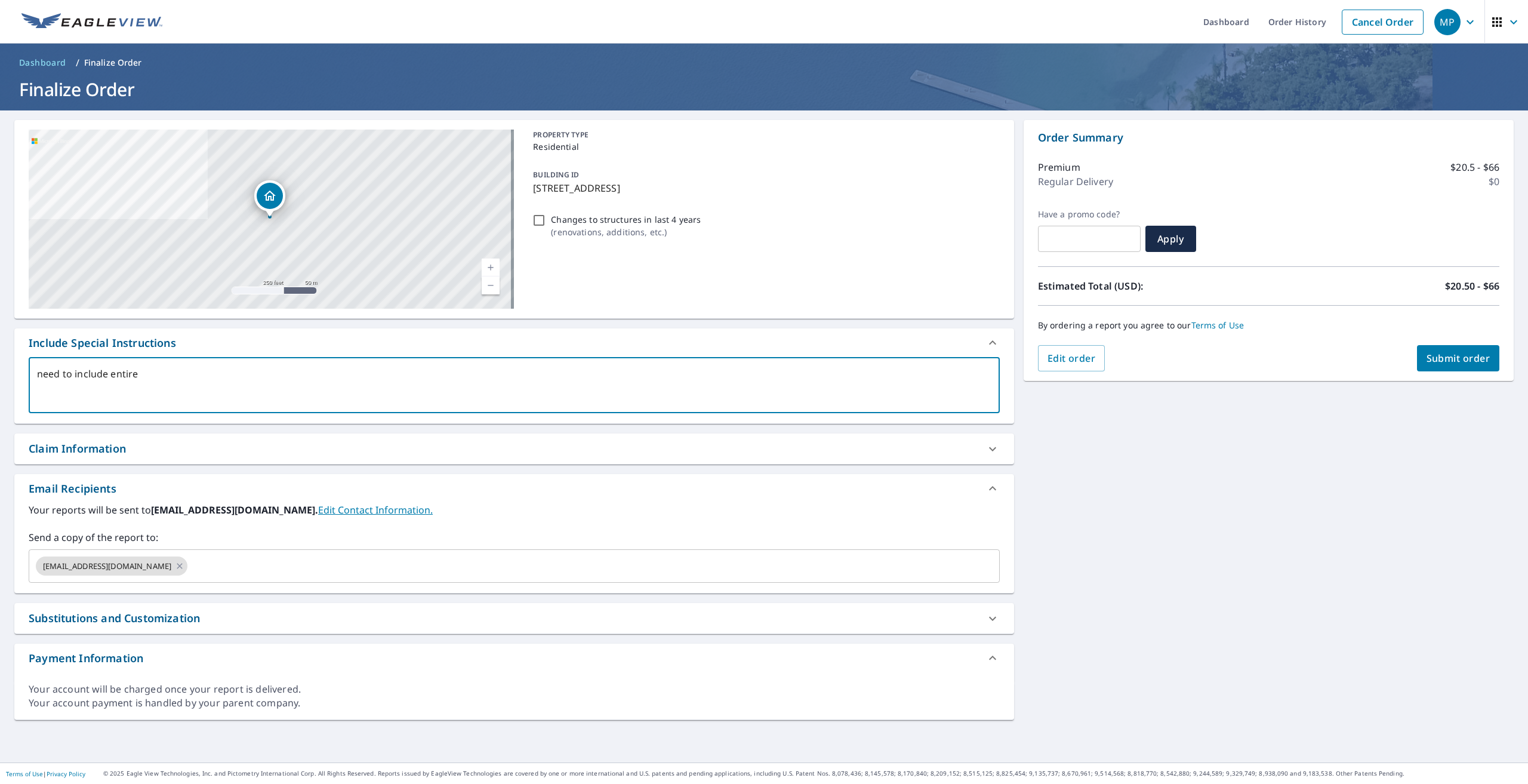
type textarea "x"
type textarea "need to include entire s"
type textarea "x"
type textarea "need to include entire st"
type textarea "x"
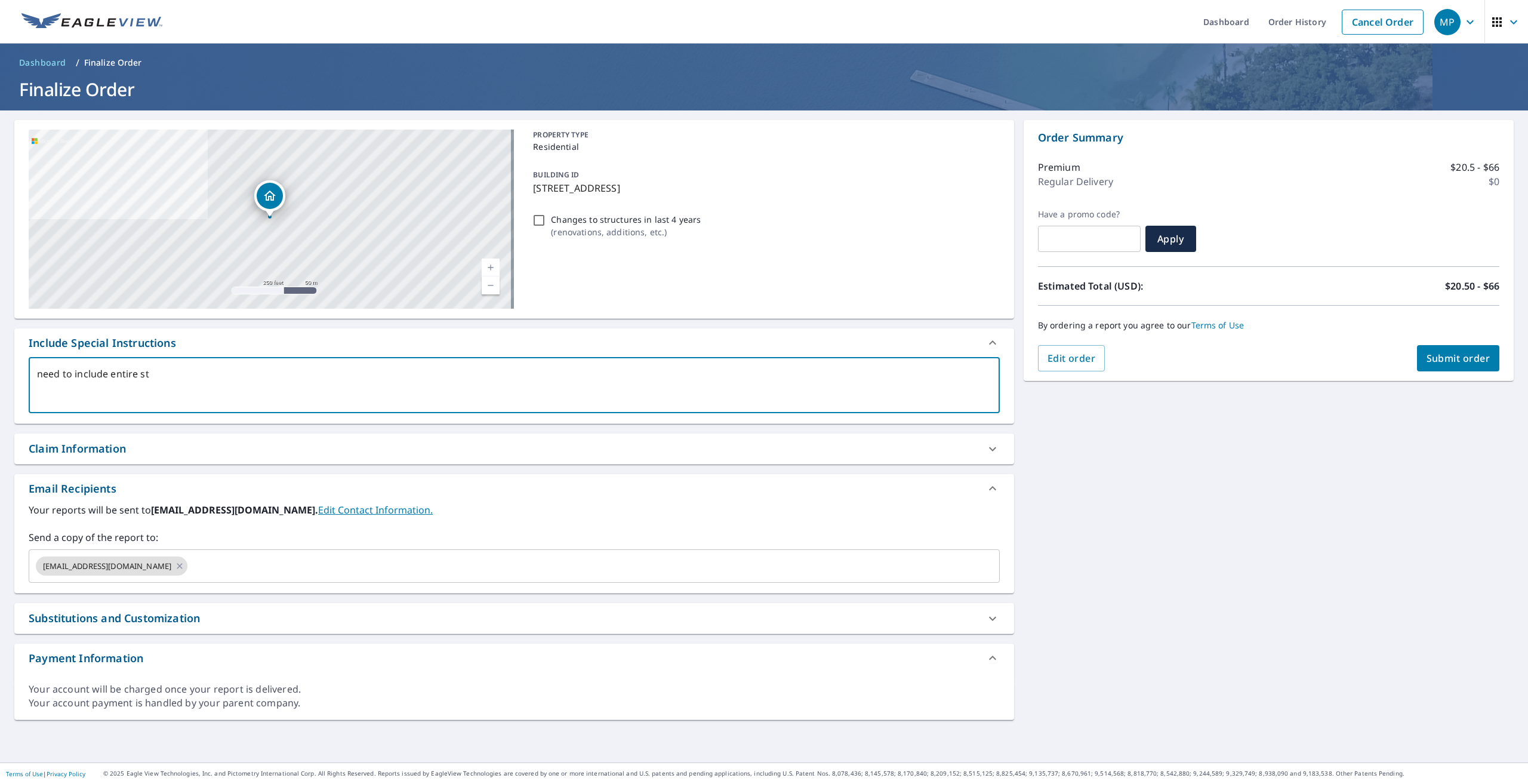
type textarea "need to include entire str"
type textarea "x"
type textarea "need to include entire stru"
type textarea "x"
type textarea "need to include entire struc"
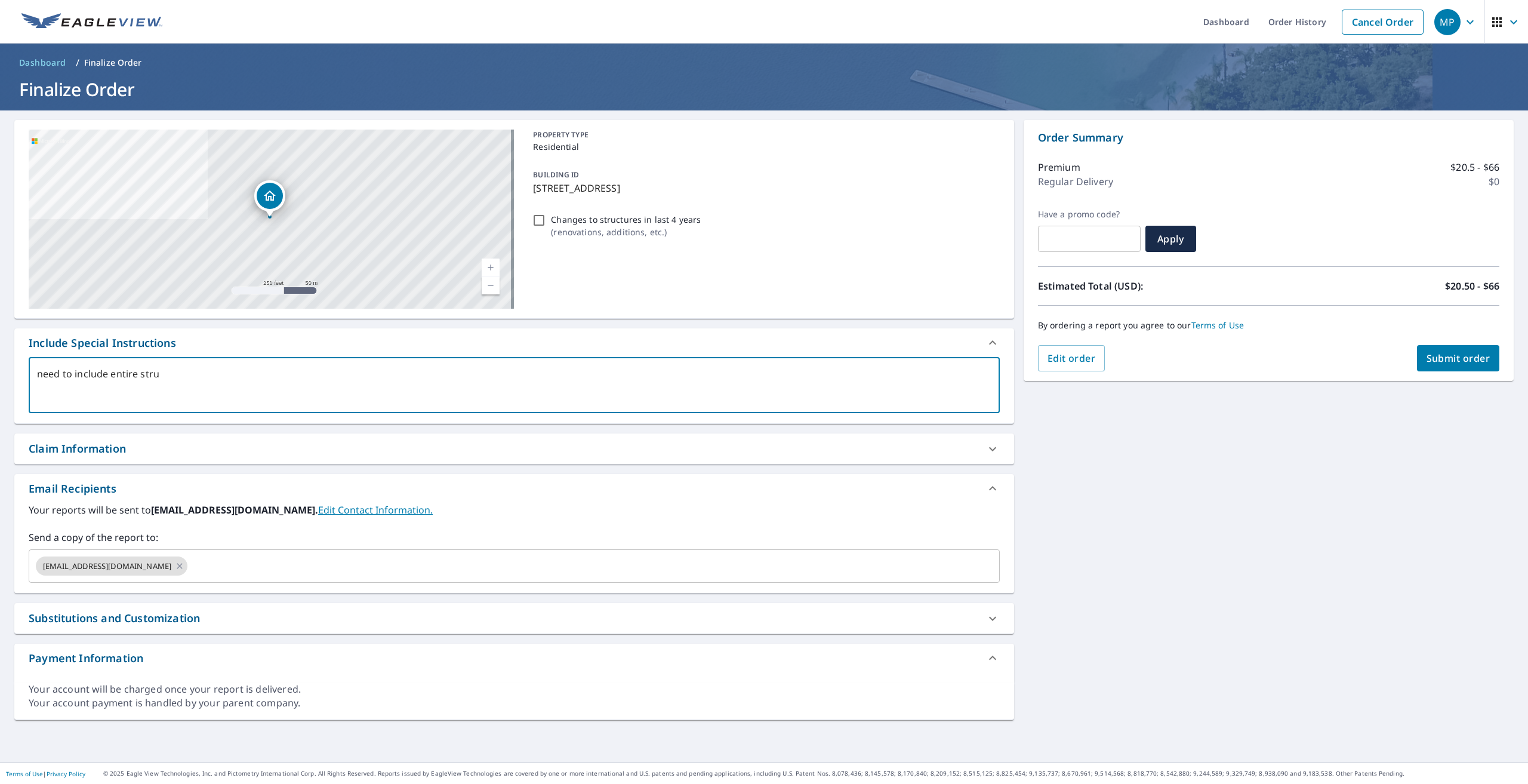
type textarea "x"
type textarea "need to include entire struct"
type textarea "x"
type textarea "need to include entire structu"
type textarea "x"
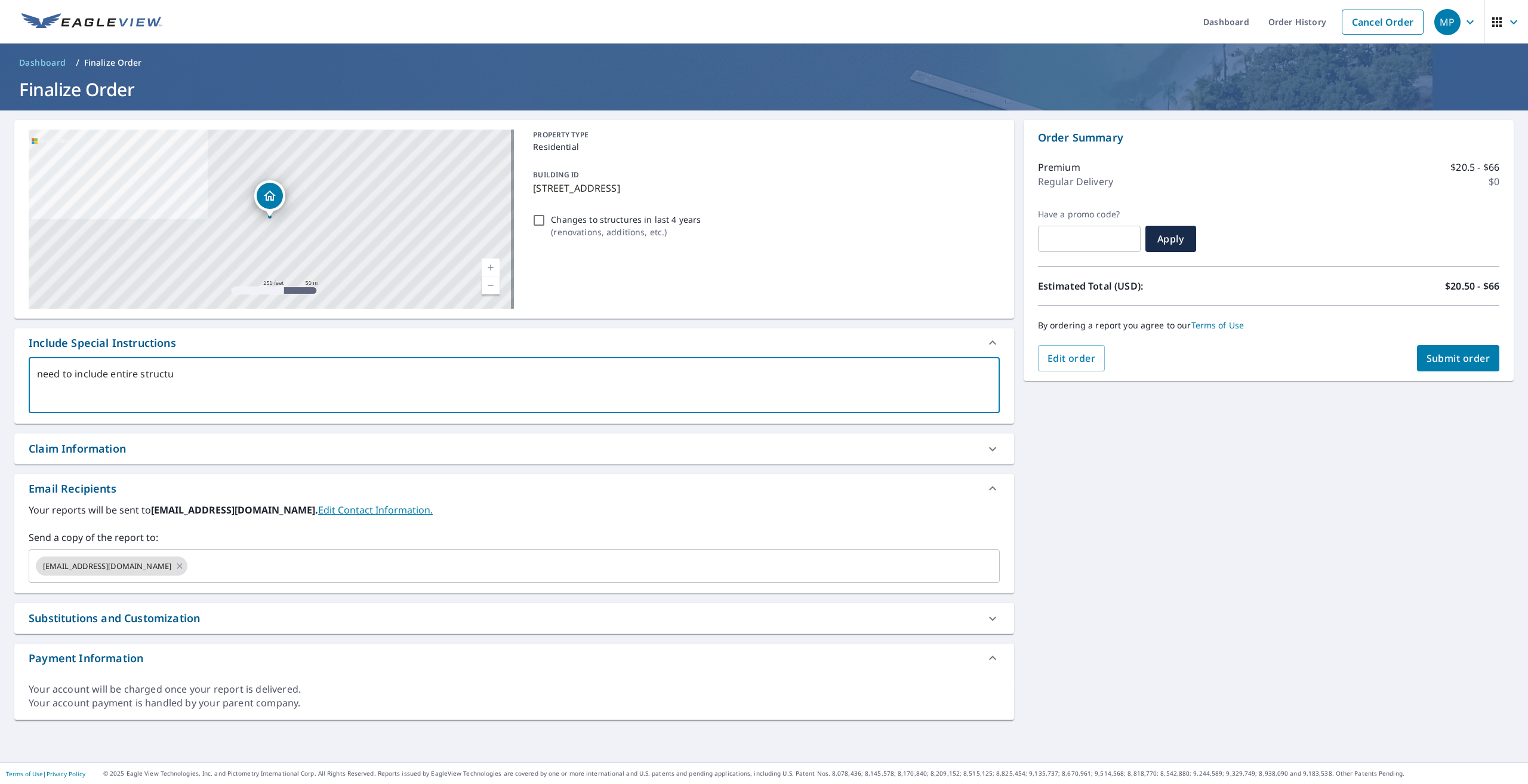
type textarea "need to include entire structur"
type textarea "x"
type textarea "need to include entire structure"
type textarea "x"
type textarea "need to include entire structure"
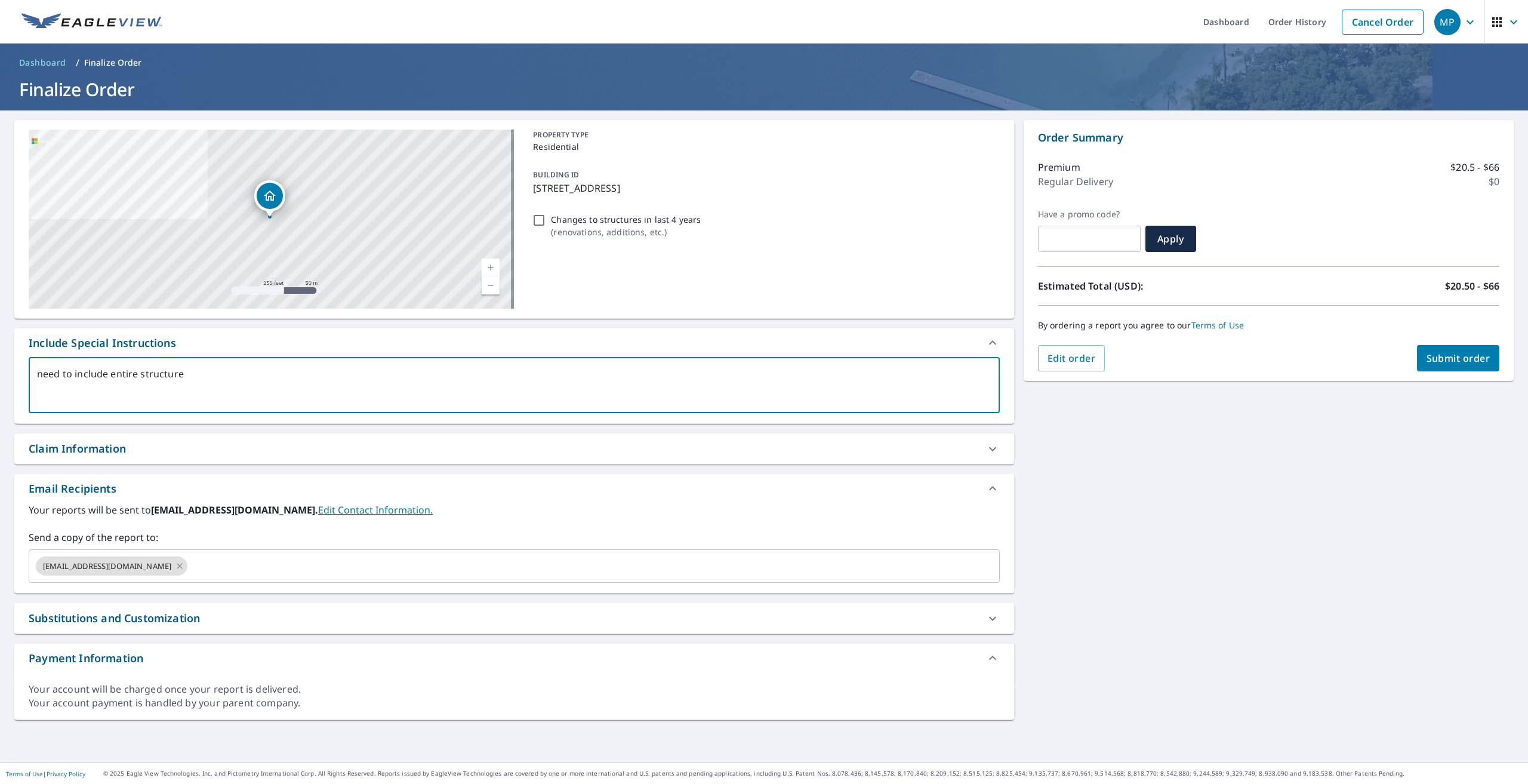
type textarea "x"
type textarea "need to include entire structure s"
type textarea "x"
type textarea "need to include entire structure st"
type textarea "x"
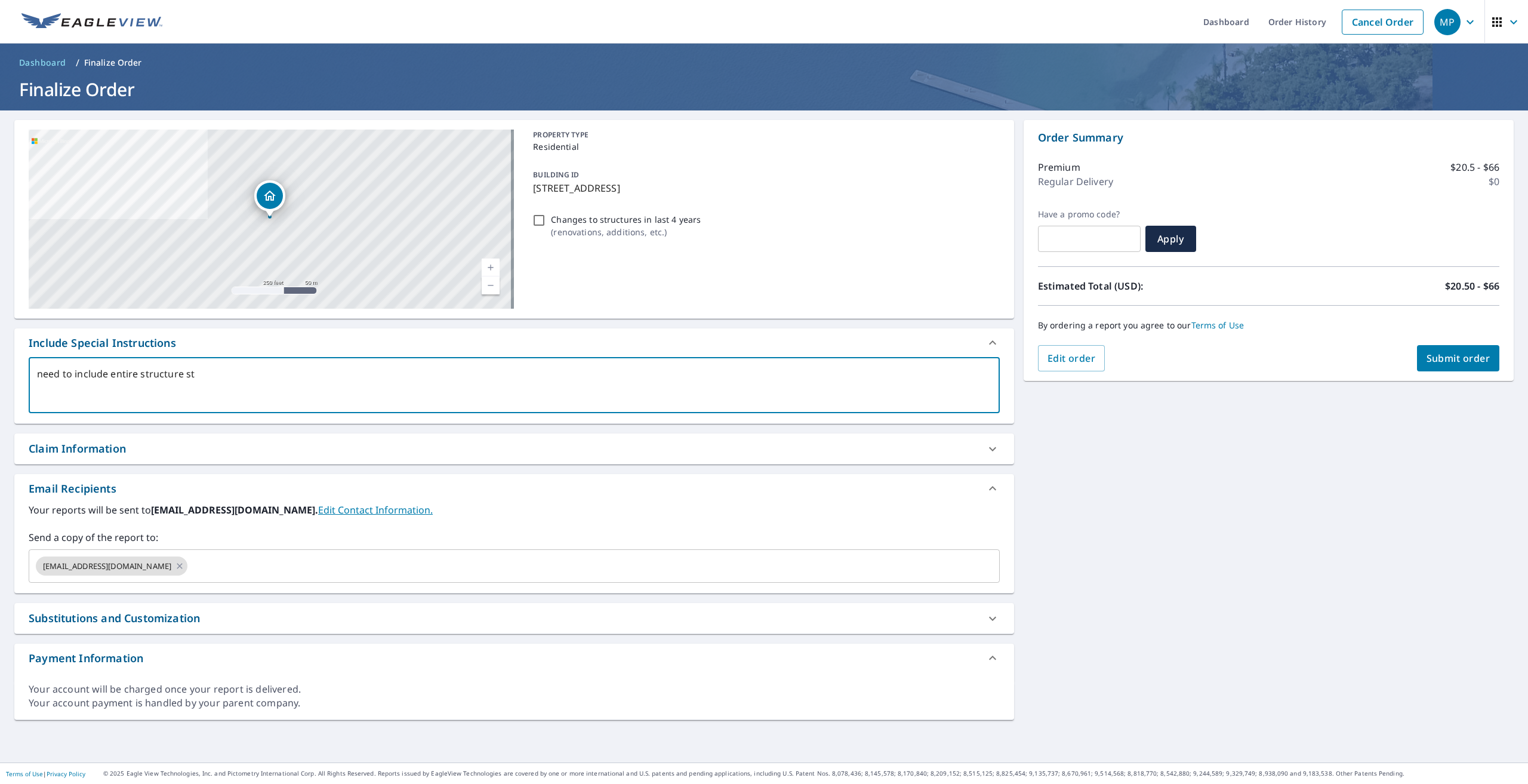
type textarea "need to include entire structure stu"
type textarea "x"
type textarea "need to include entire structure stuc"
type textarea "x"
type textarea "need to include entire structure stuct"
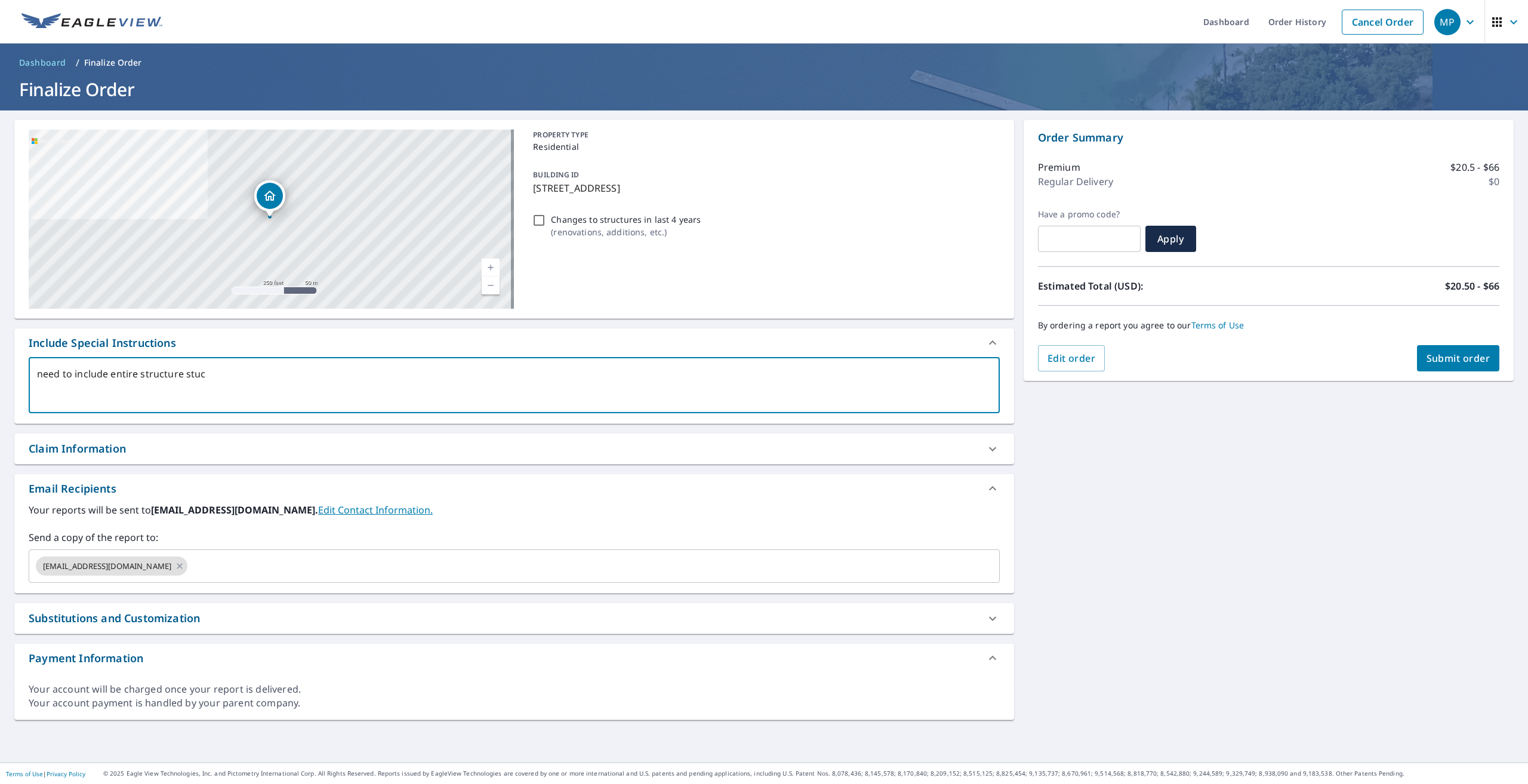
type textarea "x"
type textarea "need to include entire structure stuctu"
type textarea "x"
type textarea "need to include entire structure stuctur"
type textarea "x"
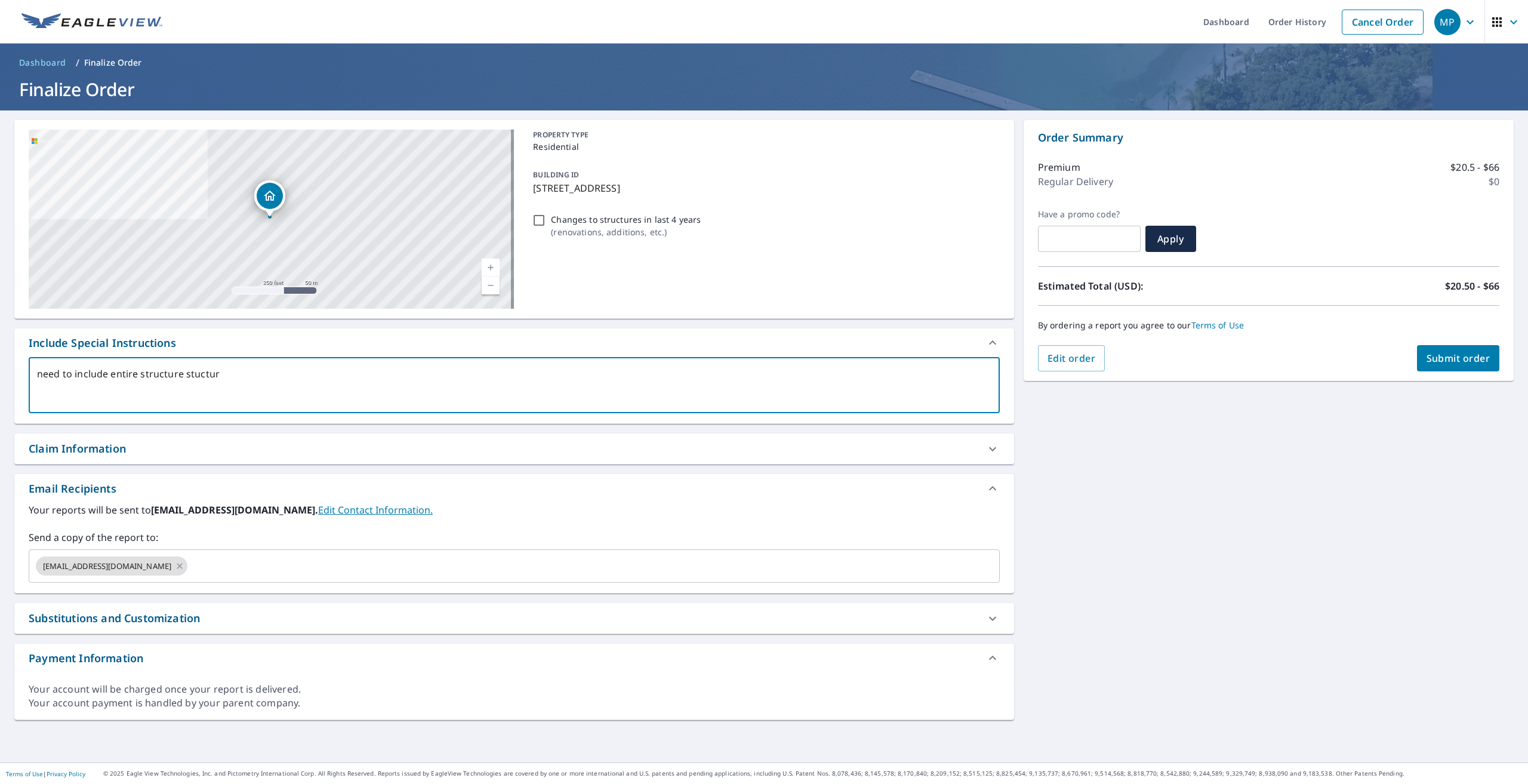
type textarea "need to include entire structure stucture"
type textarea "x"
type textarea "need to include entire structure stucture"
type textarea "x"
type textarea "need to include entire structure stucture s"
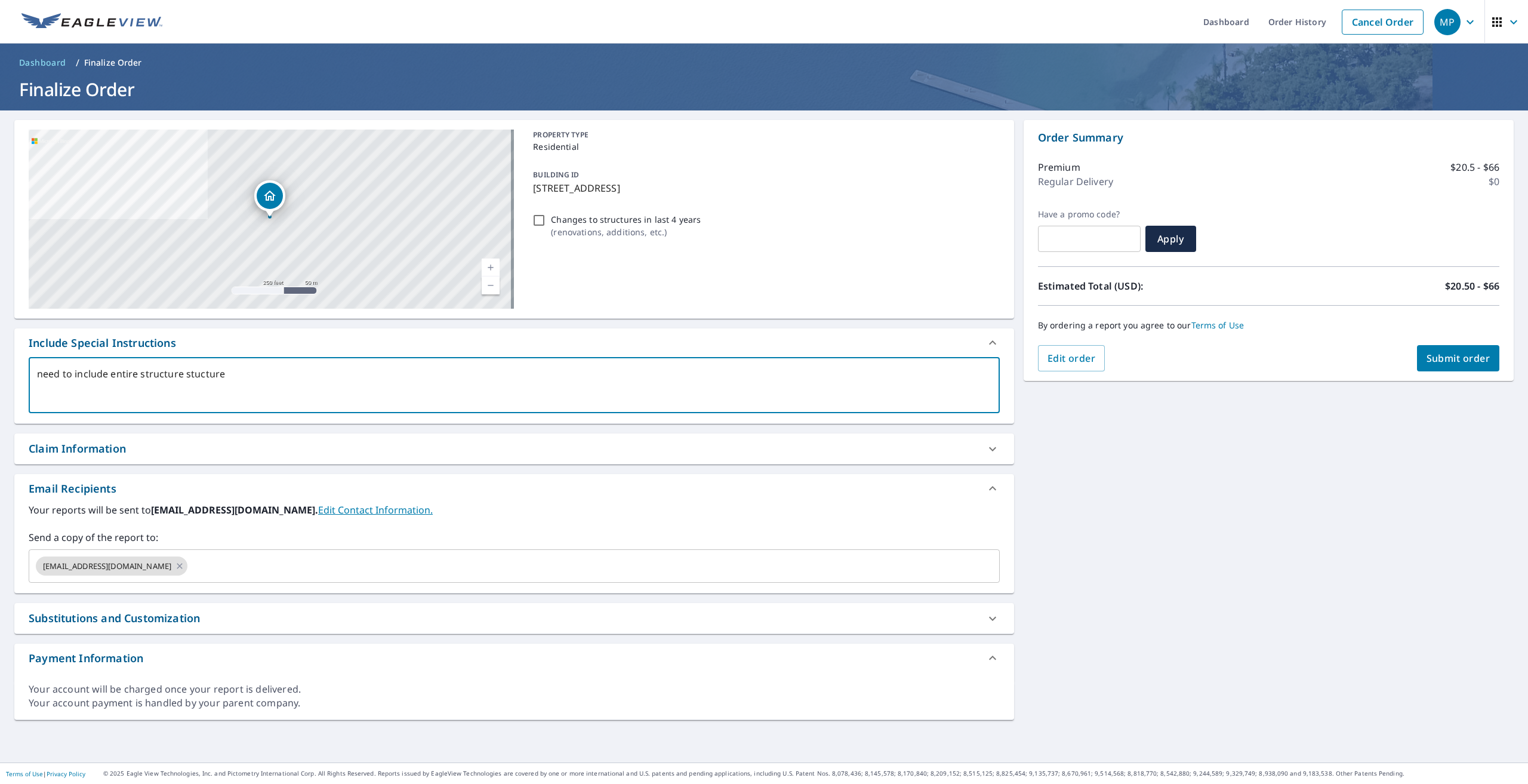
type textarea "x"
type textarea "need to include entire structure stucture sp"
type textarea "x"
type textarea "need to include entire structure stucture spl"
type textarea "x"
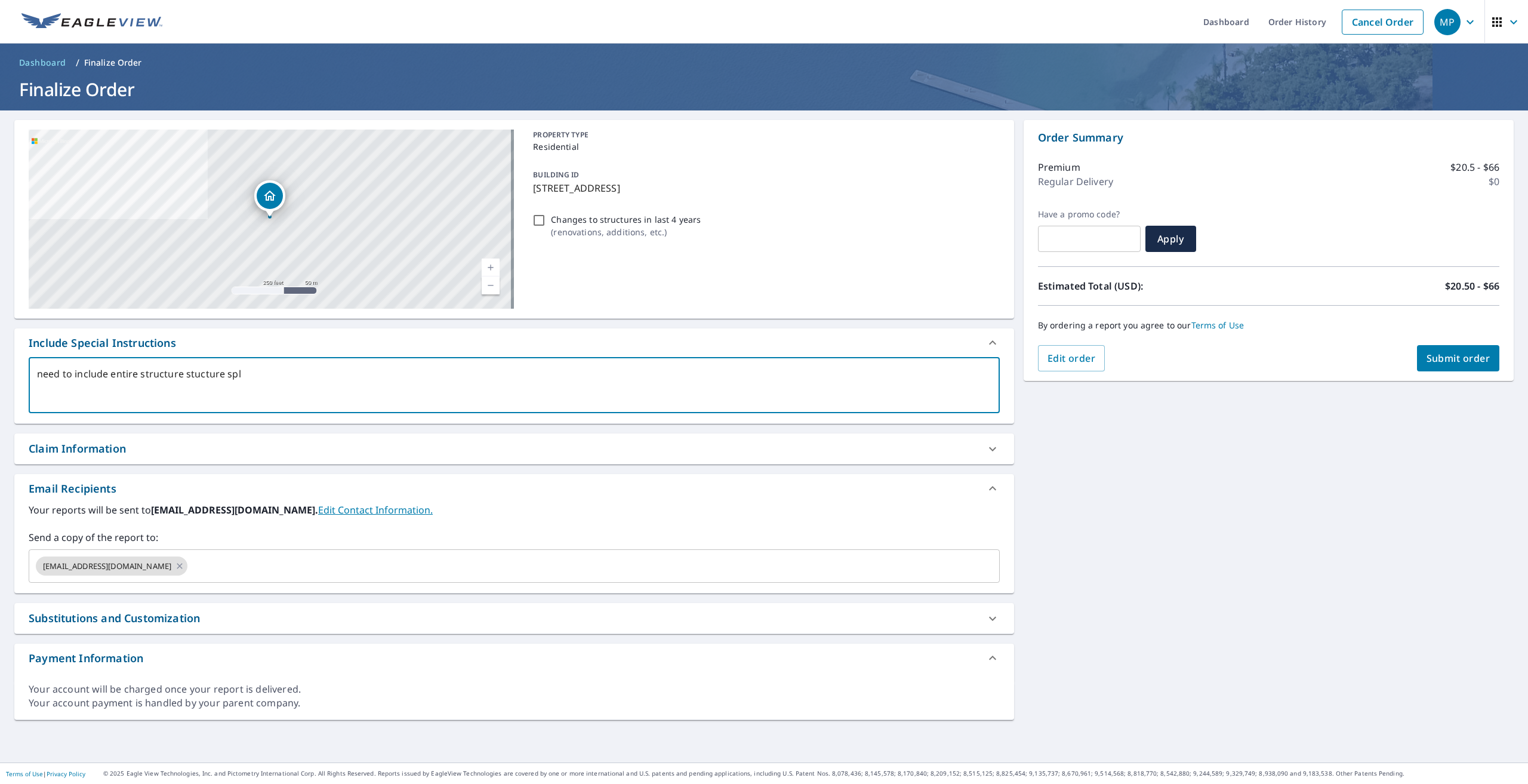
type textarea "need to include entire structure stucture spli"
type textarea "x"
type textarea "need to include entire structure stucture split"
type textarea "x"
type textarea "need to include entire structure stucture split"
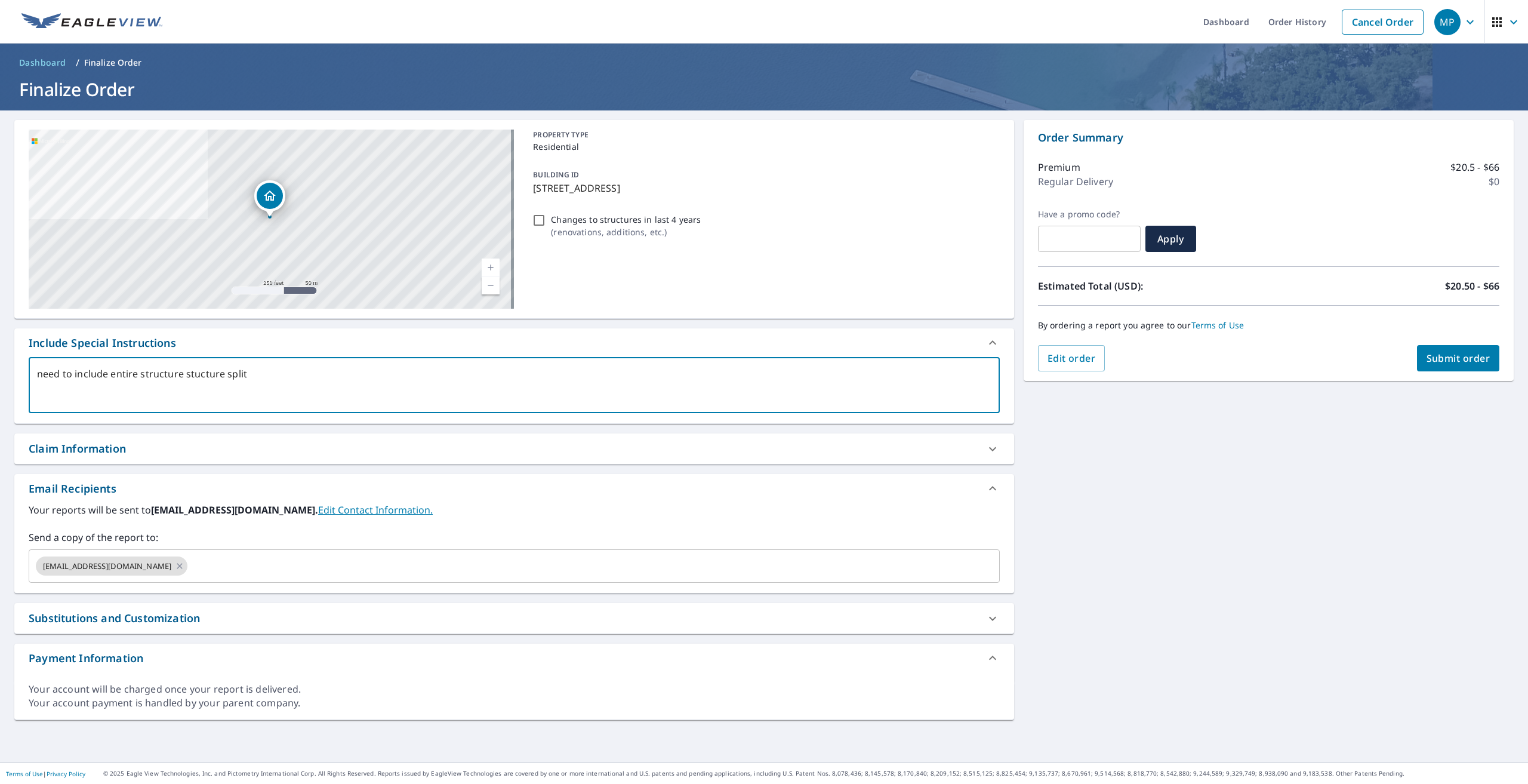
type textarea "x"
type textarea "need to include entire structure stucture split b"
type textarea "x"
type textarea "need to include entire structure stucture split be"
type textarea "x"
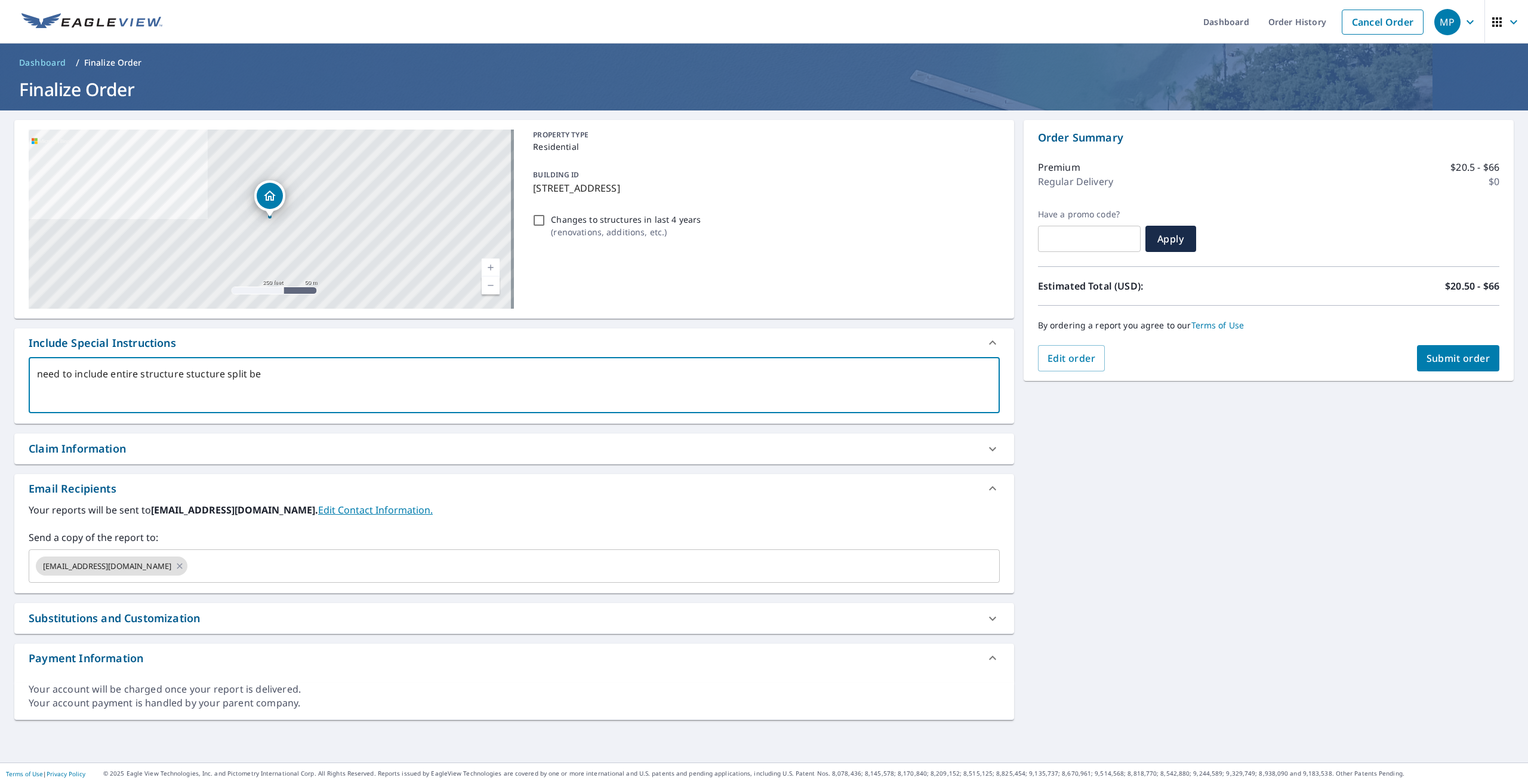
type textarea "need to include entire structure stucture split bet"
type textarea "x"
type textarea "need to include entire structure stucture split betw"
type textarea "x"
type textarea "need to include entire structure stucture split betwe"
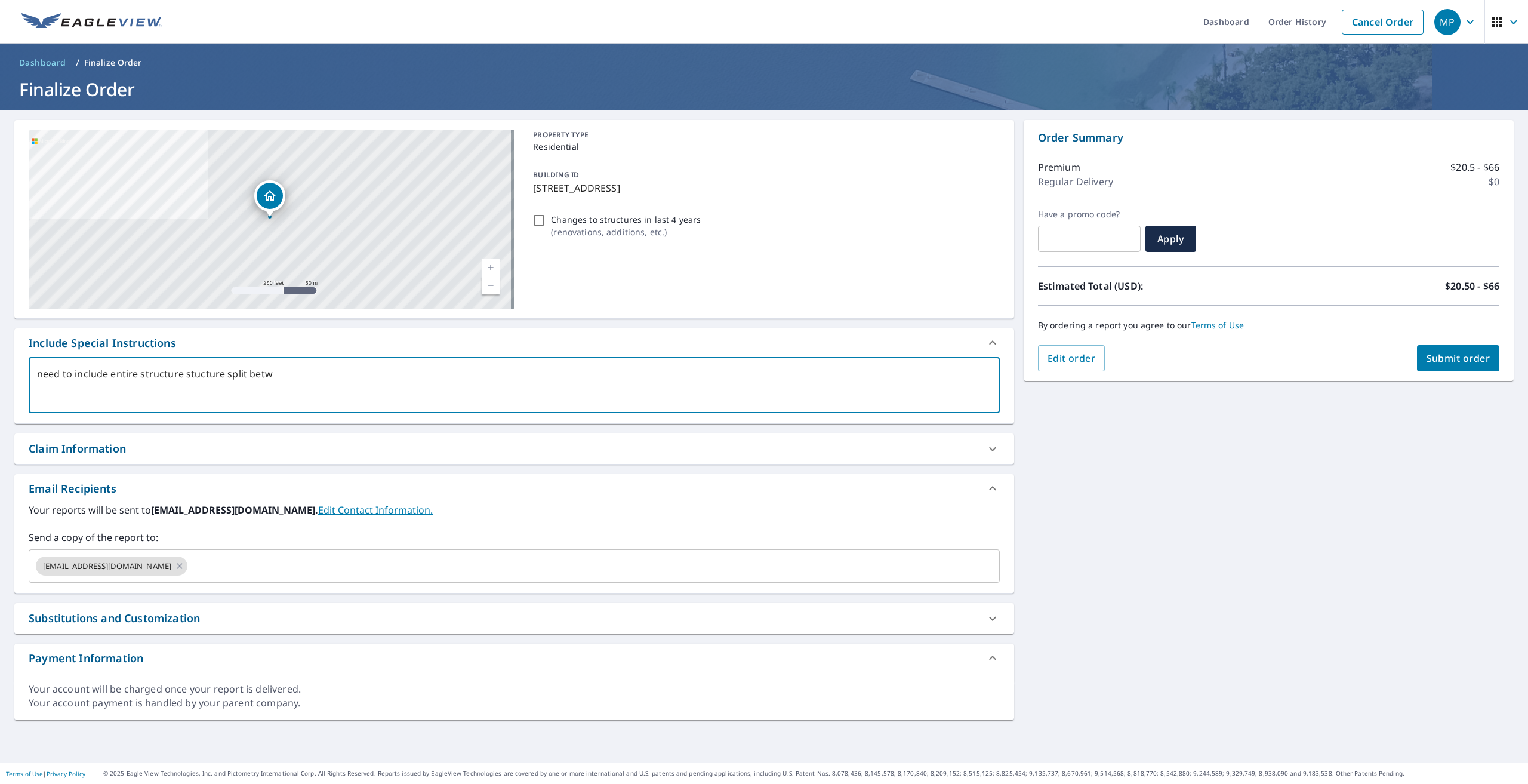
type textarea "x"
type textarea "need to include entire structure stucture split betwee"
type textarea "x"
type textarea "need to include entire structure stucture split between"
type textarea "x"
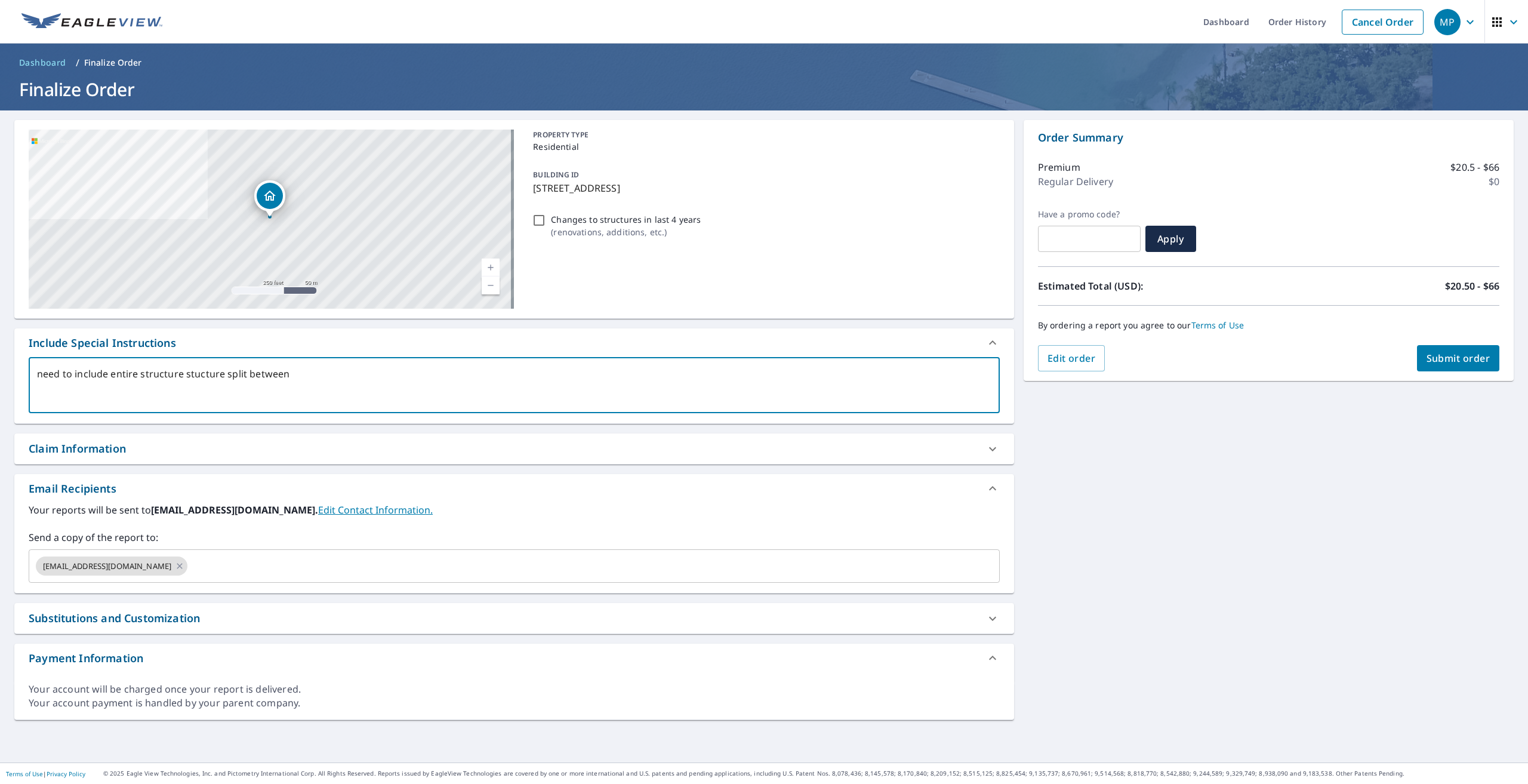
type textarea "need to include entire structure stucture split between"
type textarea "x"
type textarea "need to include entire structure stucture split between 2"
type textarea "x"
type textarea "need to include entire structure stucture split between 2"
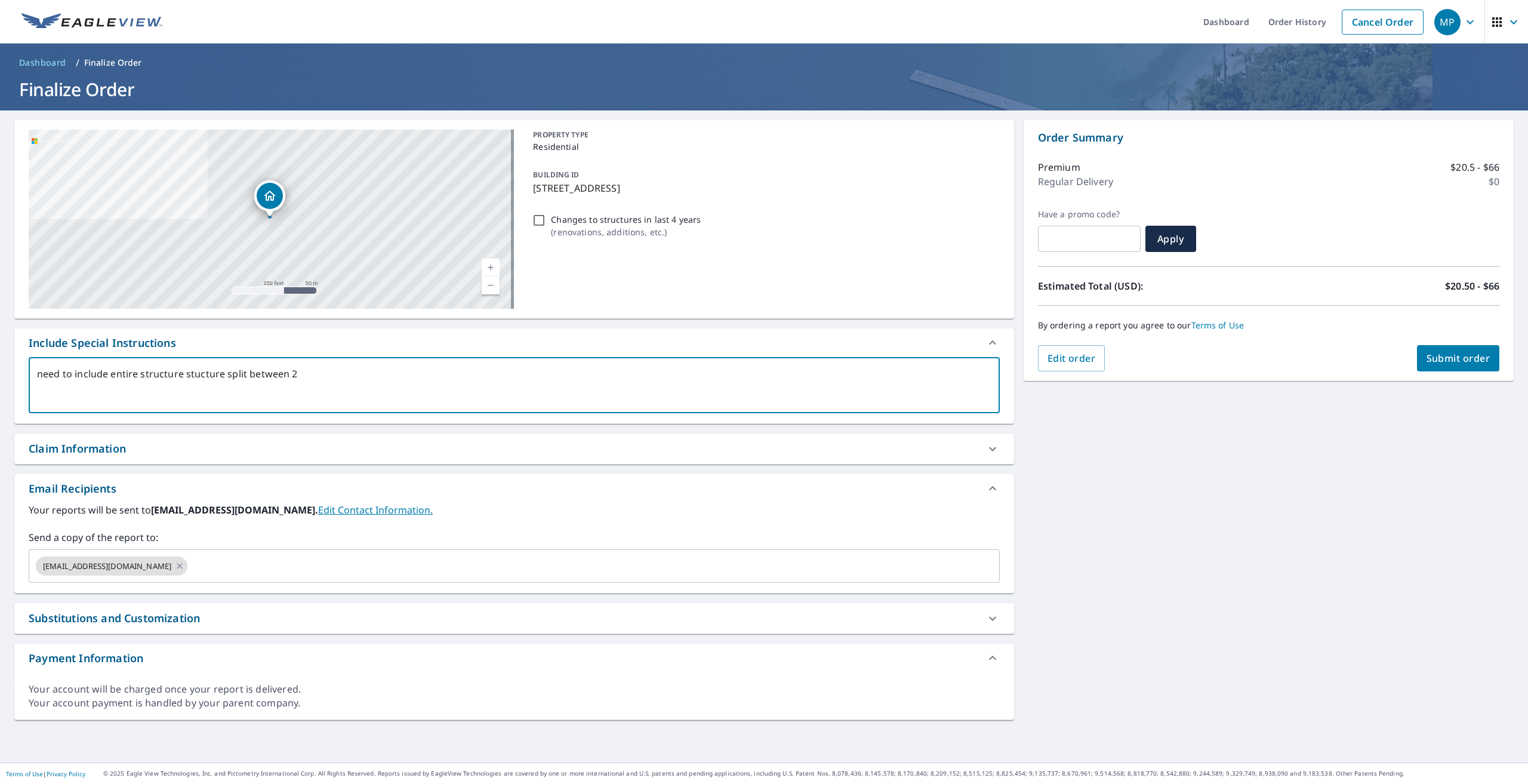
type textarea "x"
type textarea "need to include entire structure stucture split between 2 p"
type textarea "x"
type textarea "need to include entire structure stucture split between 2 po"
type textarea "x"
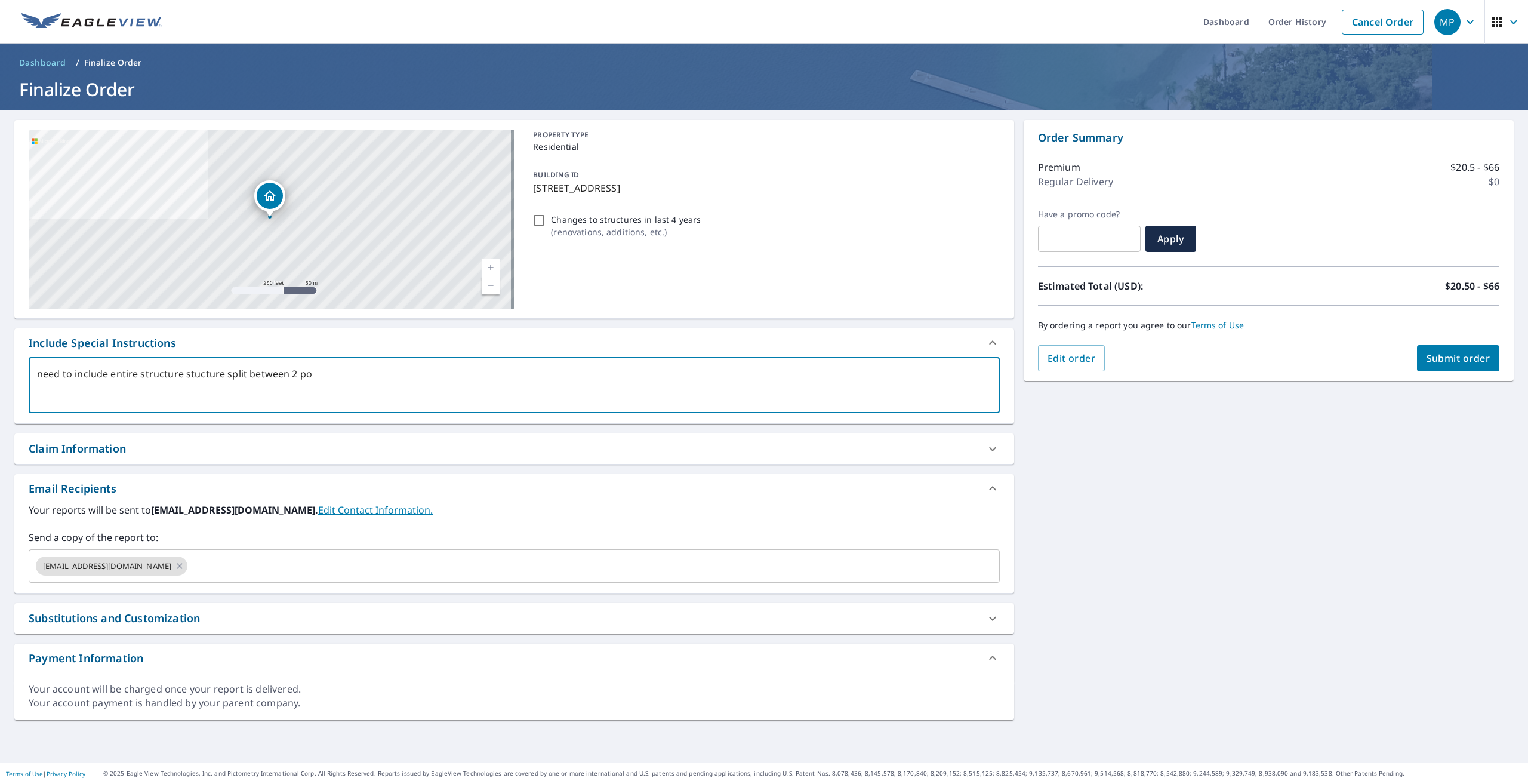
type textarea "need to include entire structure stucture split between 2 p"
type textarea "x"
type textarea "need to include entire structure stucture split between 2 pr"
type textarea "x"
type textarea "need to include entire structure stucture split between 2 pro"
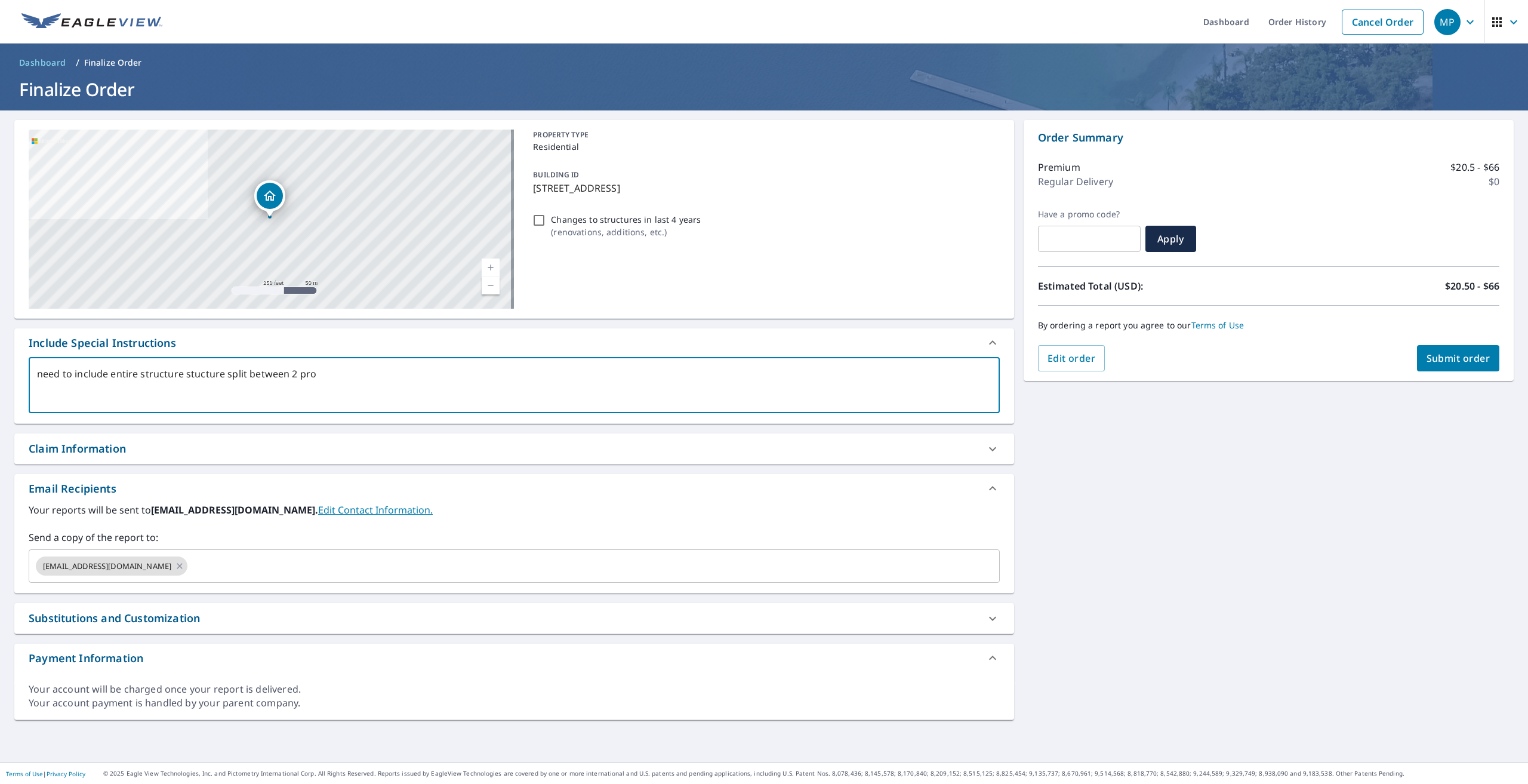
type textarea "x"
type textarea "need to include entire structure stucture split between 2 prop"
type textarea "x"
type textarea "need to include entire structure stucture split between 2 prope"
type textarea "x"
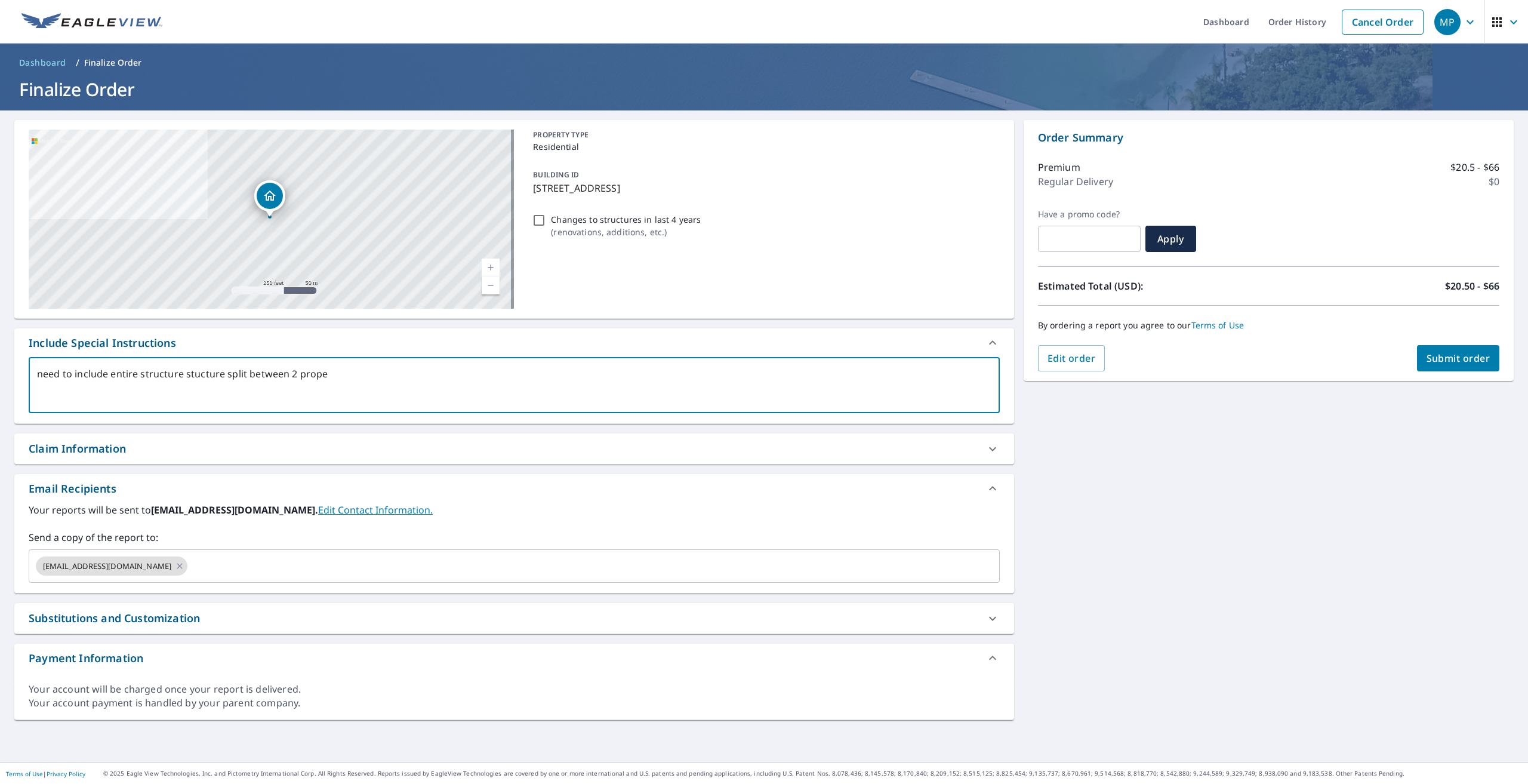
type textarea "need to include entire structure stucture split between 2 proper"
type textarea "x"
type textarea "need to include entire structure stucture split between 2 propert"
type textarea "x"
type textarea "need to include entire structure stucture split between 2 property"
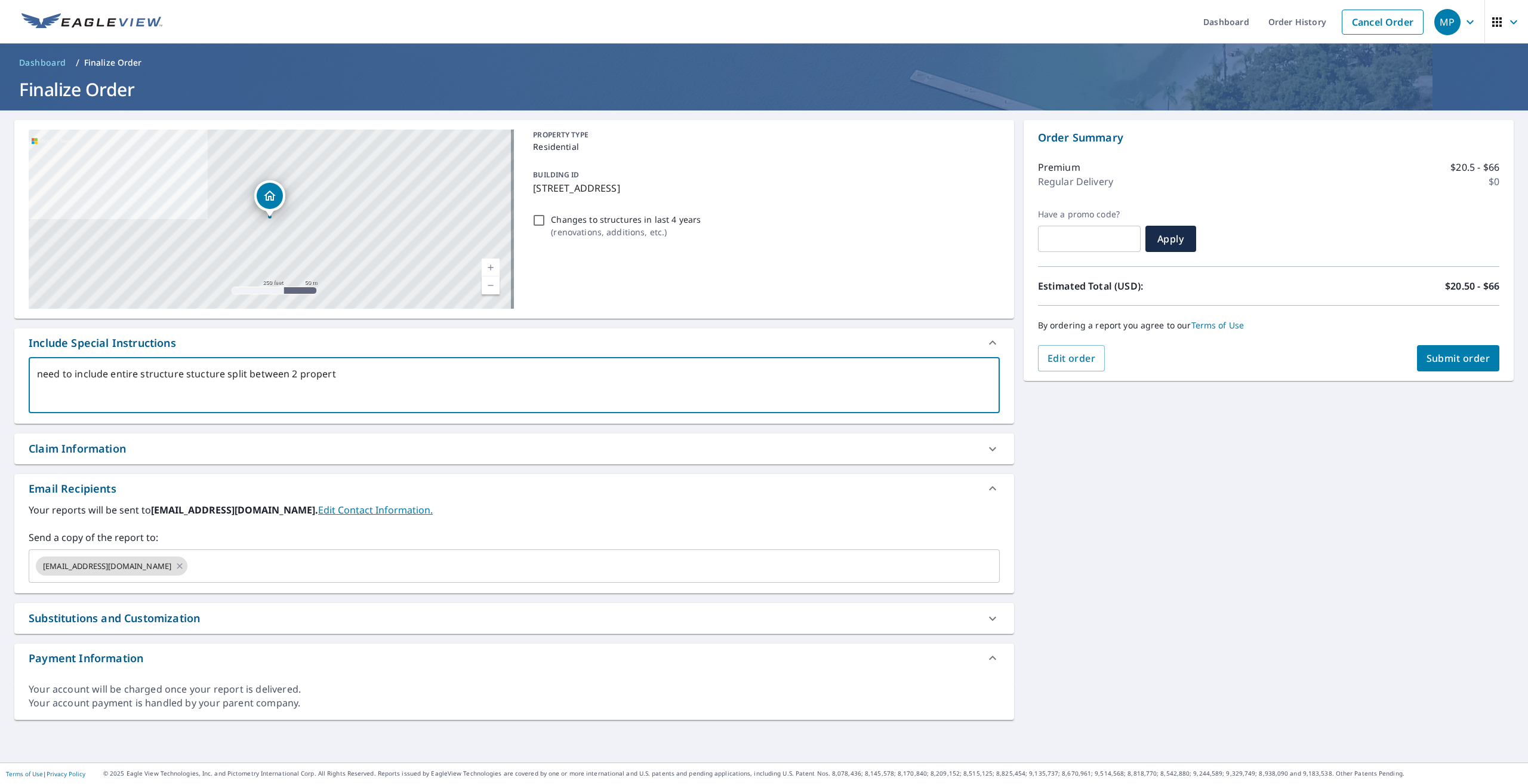
type textarea "x"
type textarea "need to include entire structure stucture split between 2 property"
type textarea "x"
type textarea "need to include entire structure stucture split between 2 property l"
type textarea "x"
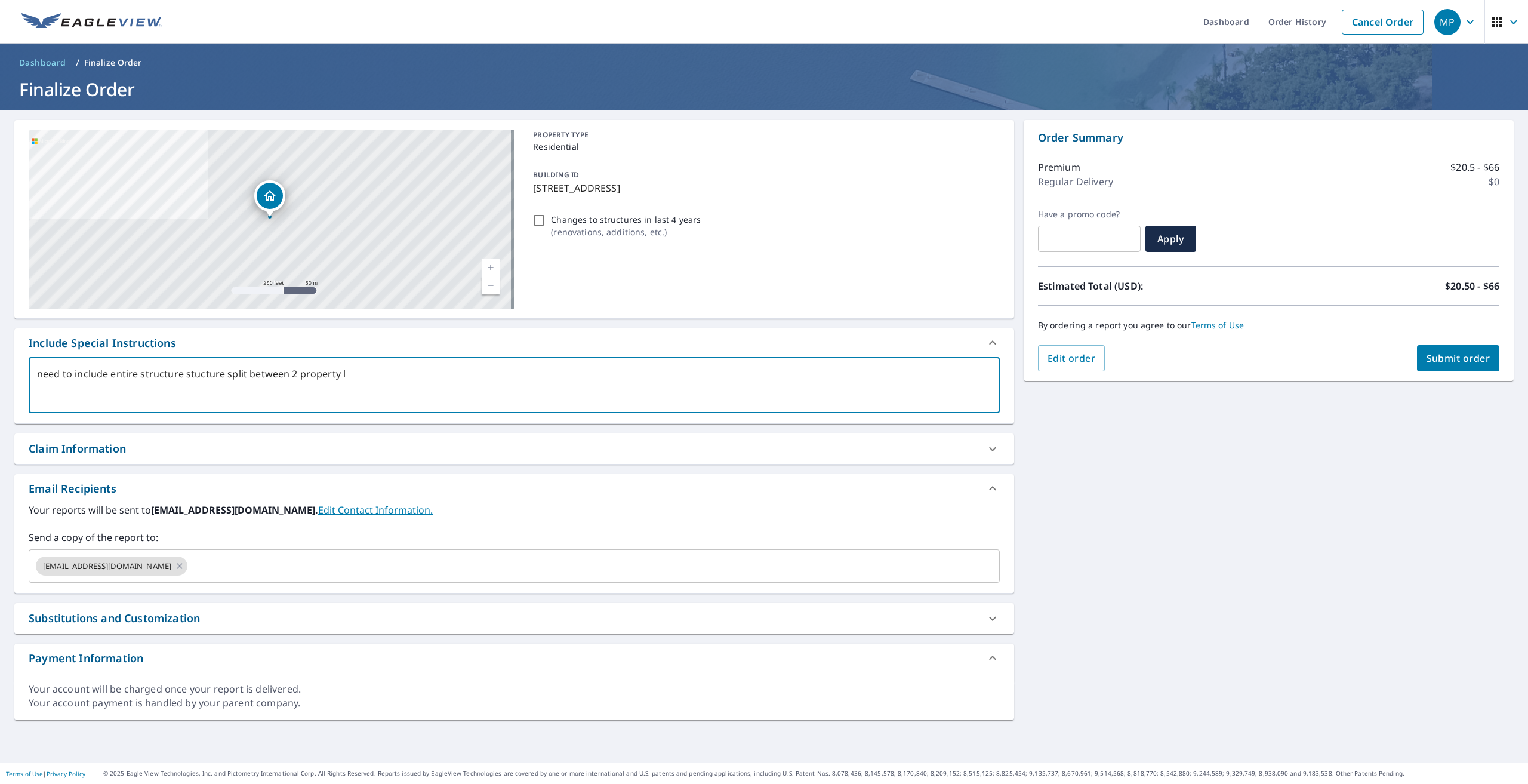
type textarea "need to include entire structure stucture split between 2 property li"
type textarea "x"
type textarea "need to include entire structure stucture split between 2 property lin"
type textarea "x"
type textarea "need to include entire structure stucture split between 2 property line"
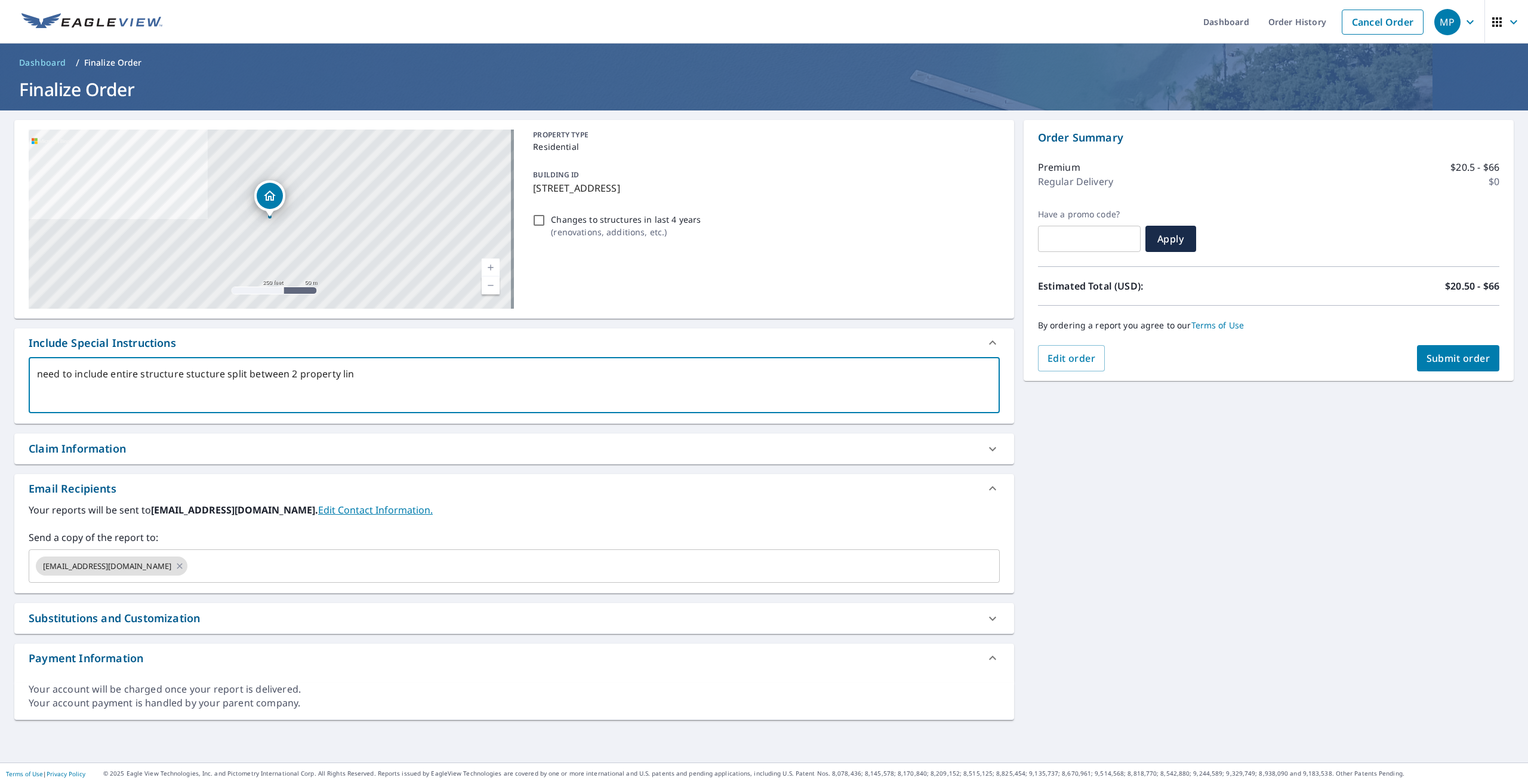
type textarea "x"
type textarea "need to include entire structure stucture split between 2 property lines"
type textarea "x"
type textarea "need to include entire structure stucture split between 2 property lines"
type textarea "x"
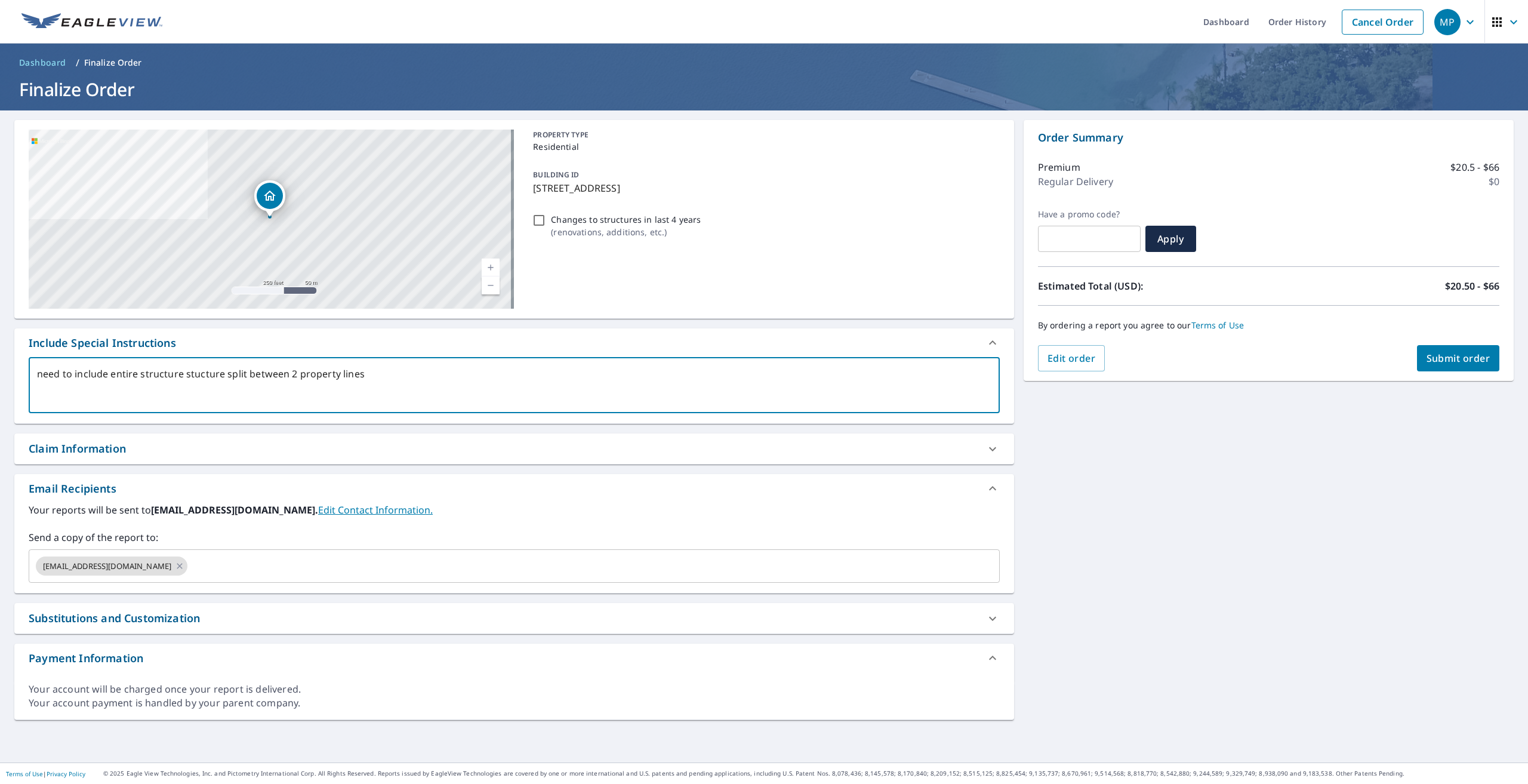
click at [208, 376] on textarea "need to include entire structure stucture split between 2 property lines" at bounding box center [514, 385] width 954 height 34
type textarea "need to include entire structure structure split between 2 property lines"
type textarea "x"
type textarea "need to include entire structure structure split between 2 property lines"
type textarea "x"
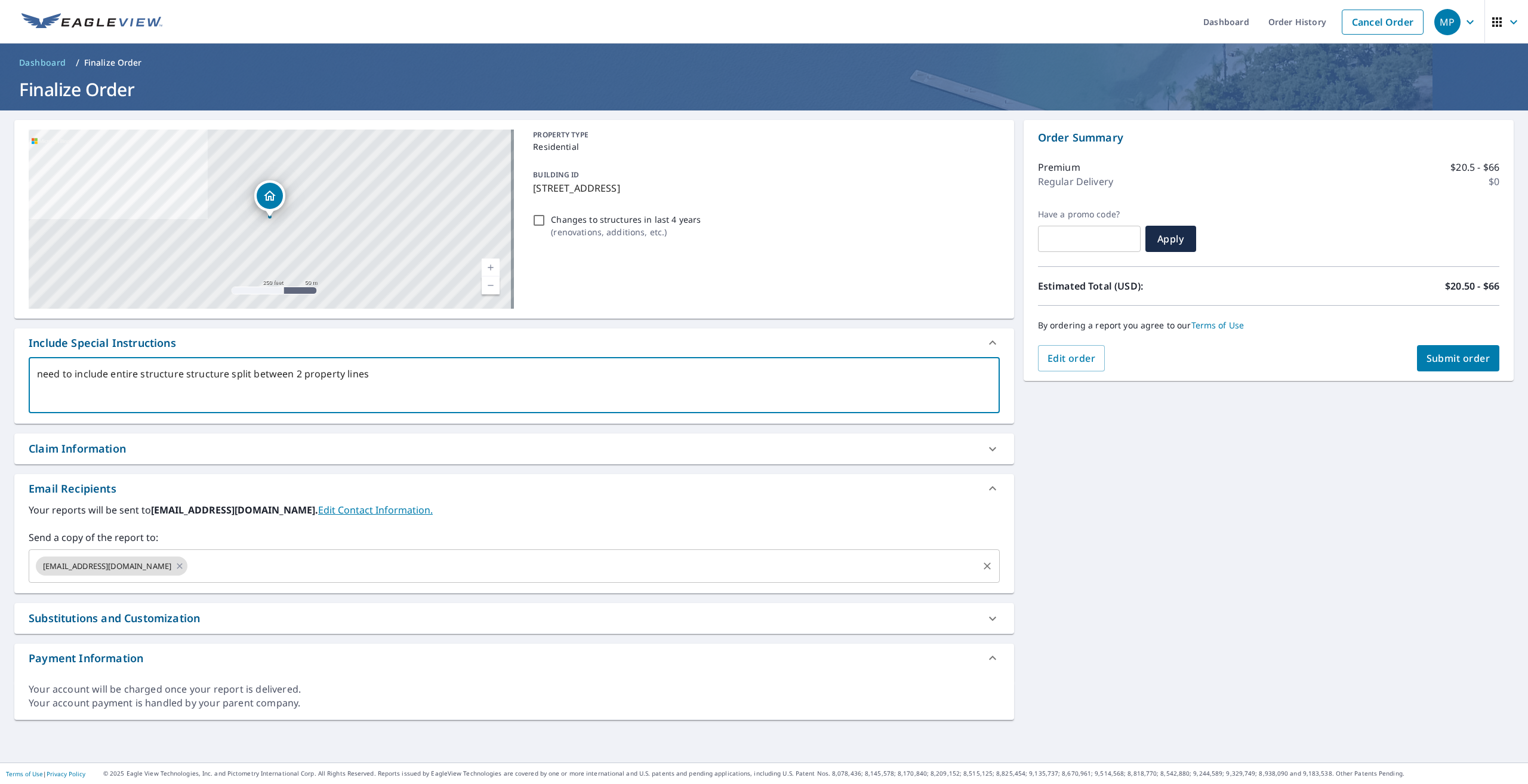
drag, startPoint x: 221, startPoint y: 563, endPoint x: 213, endPoint y: 563, distance: 8.0
click at [221, 563] on input "text" at bounding box center [582, 565] width 787 height 22
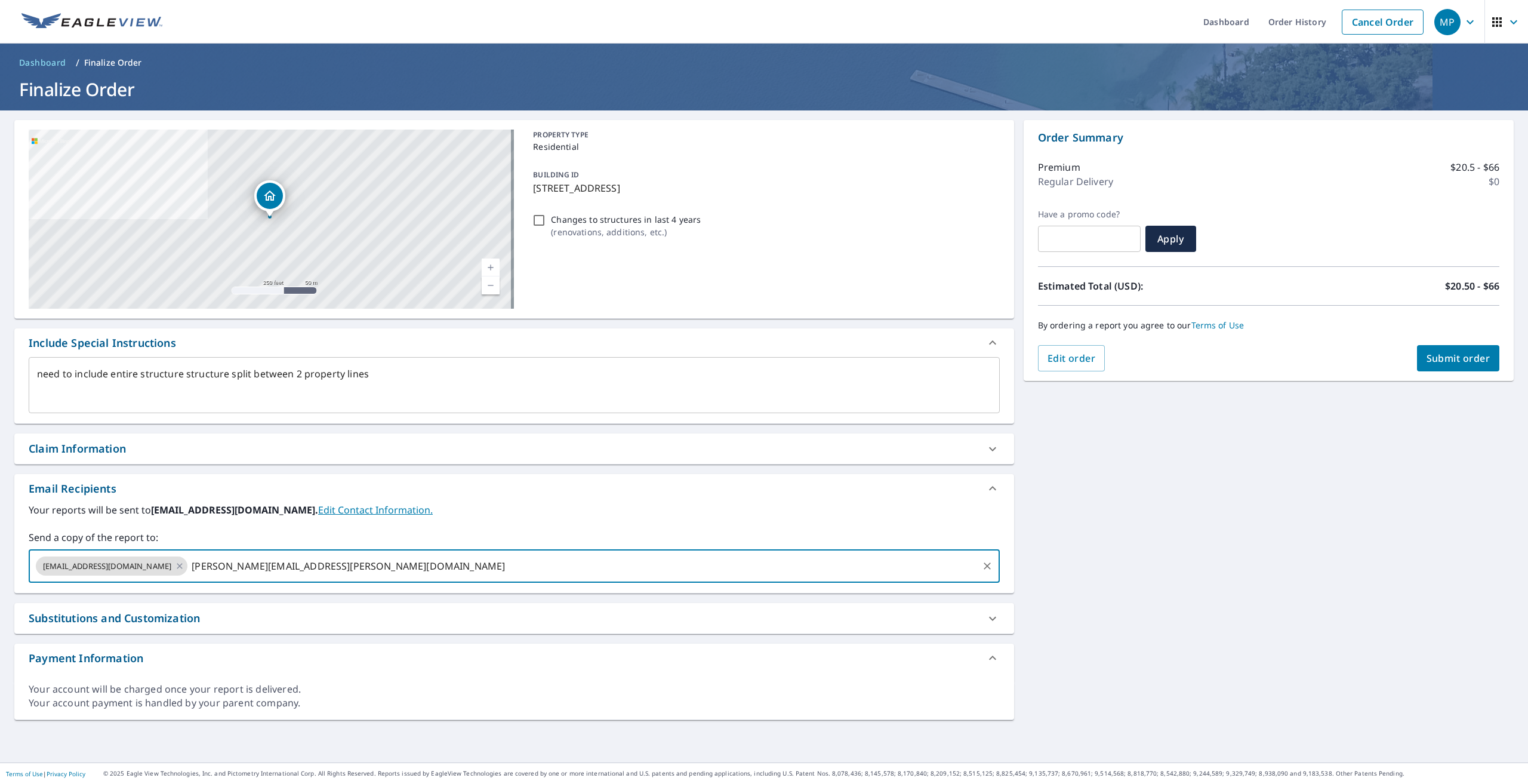
type input "brian.anderson@abcsupply.com"
type textarea "x"
type input "smart"
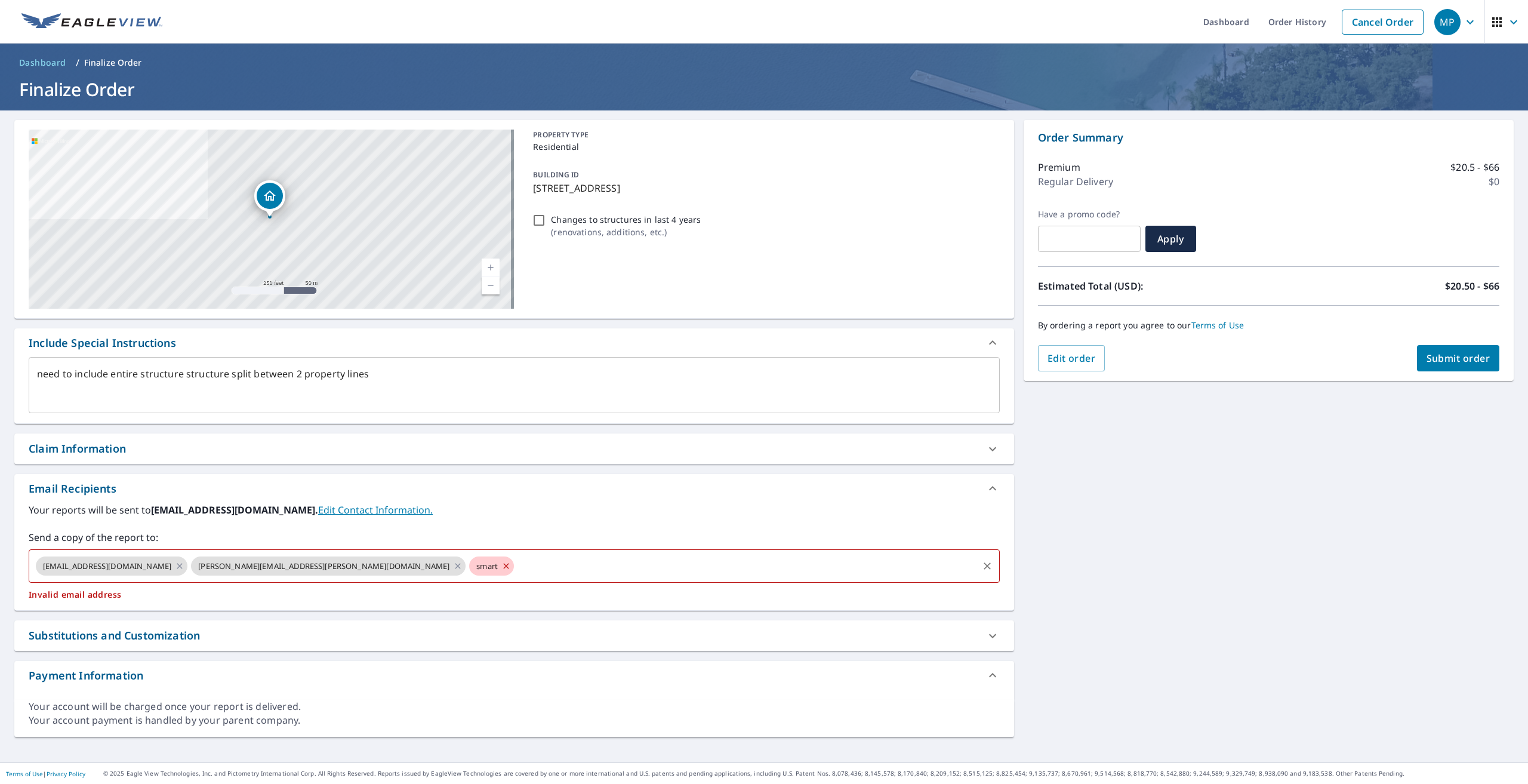
click at [501, 564] on icon at bounding box center [506, 566] width 9 height 13
click at [470, 564] on span "smartroofing1" at bounding box center [503, 566] width 67 height 12
click at [533, 570] on icon at bounding box center [537, 566] width 9 height 13
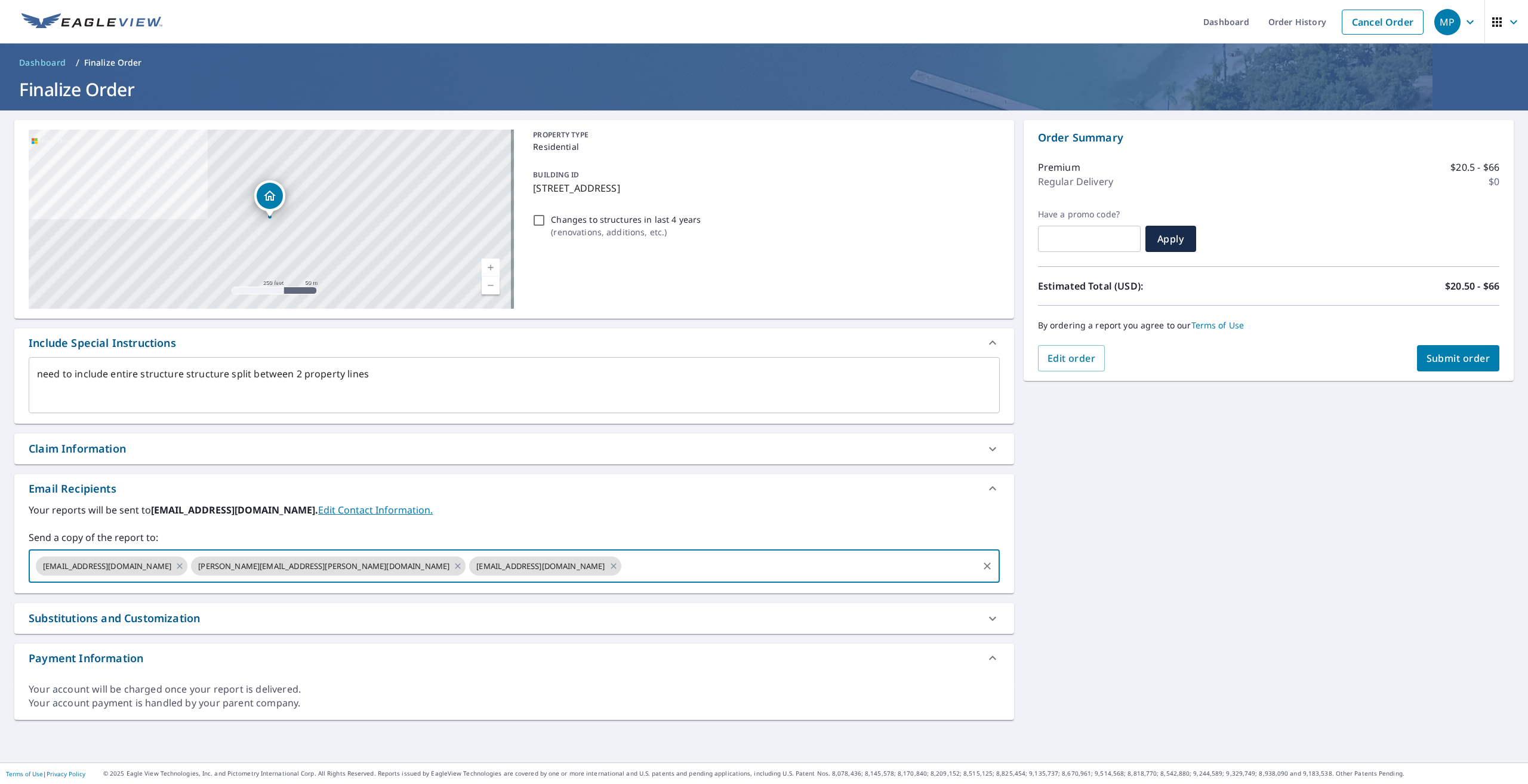
click at [1460, 361] on span "Submit order" at bounding box center [1459, 358] width 64 height 13
